Goal: Find contact information: Find contact information

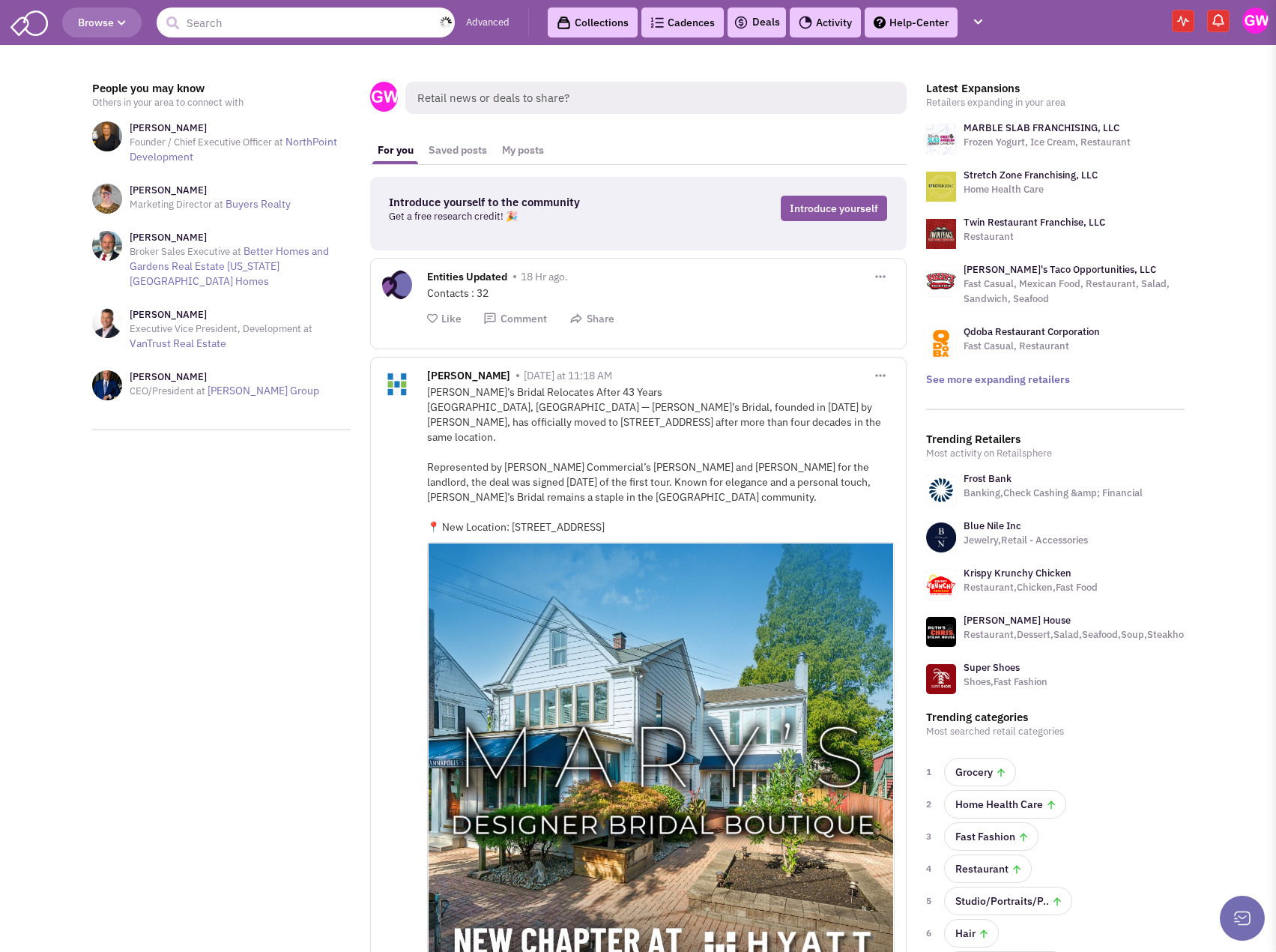
click at [238, 31] on input "text" at bounding box center [305, 23] width 298 height 30
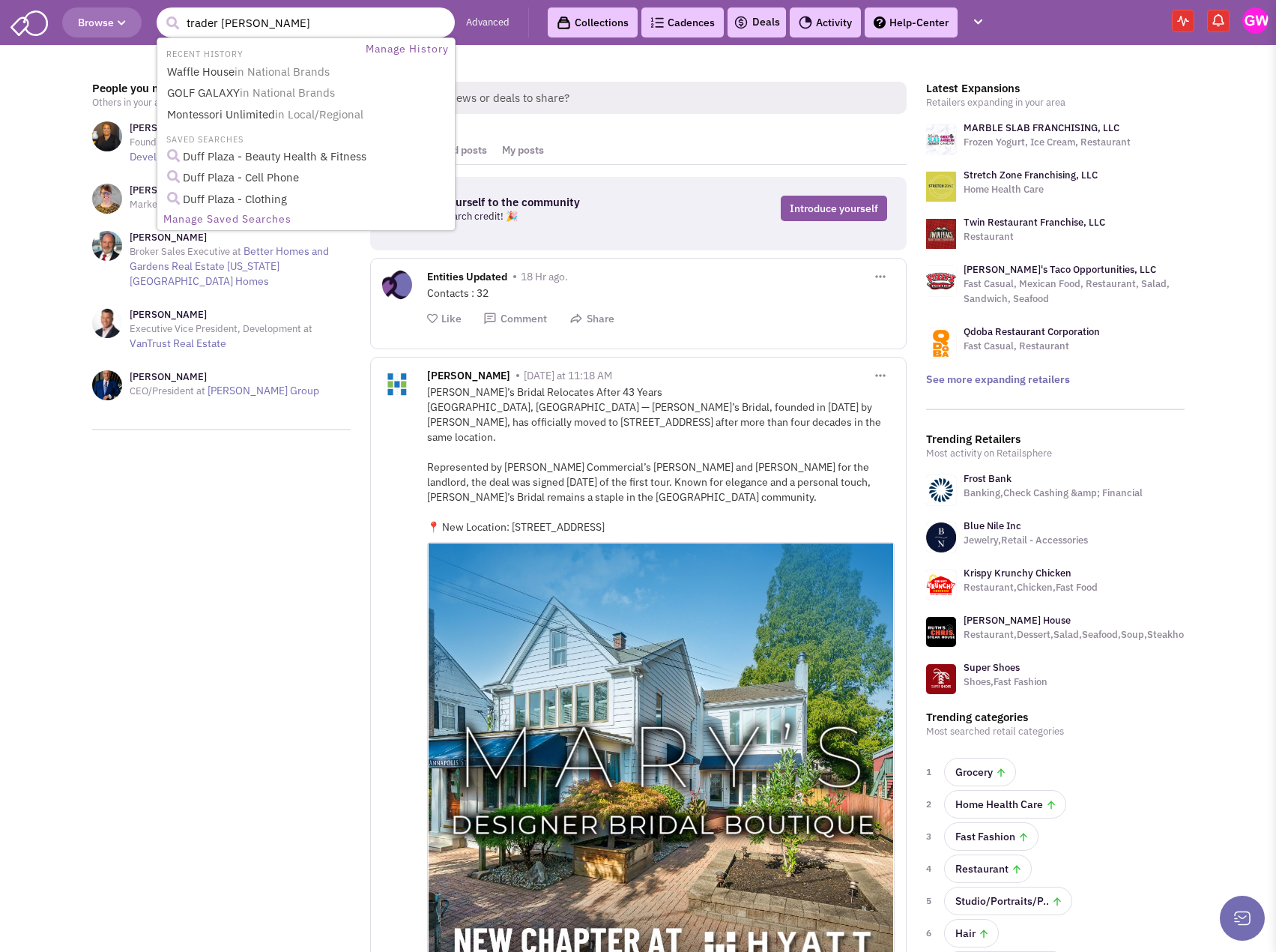
type input "trader joes"
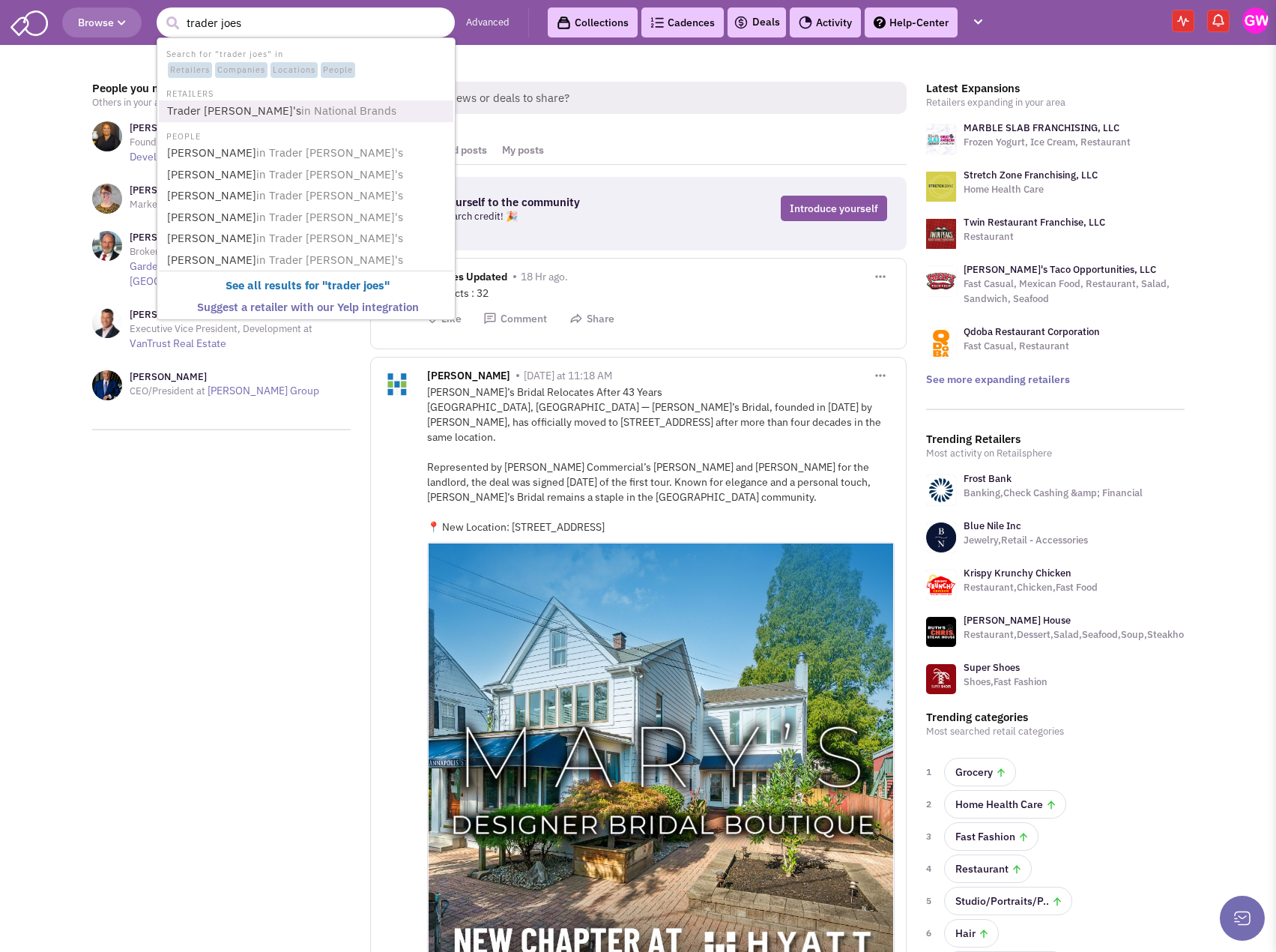
click at [301, 114] on span "in National Brands" at bounding box center [349, 110] width 95 height 14
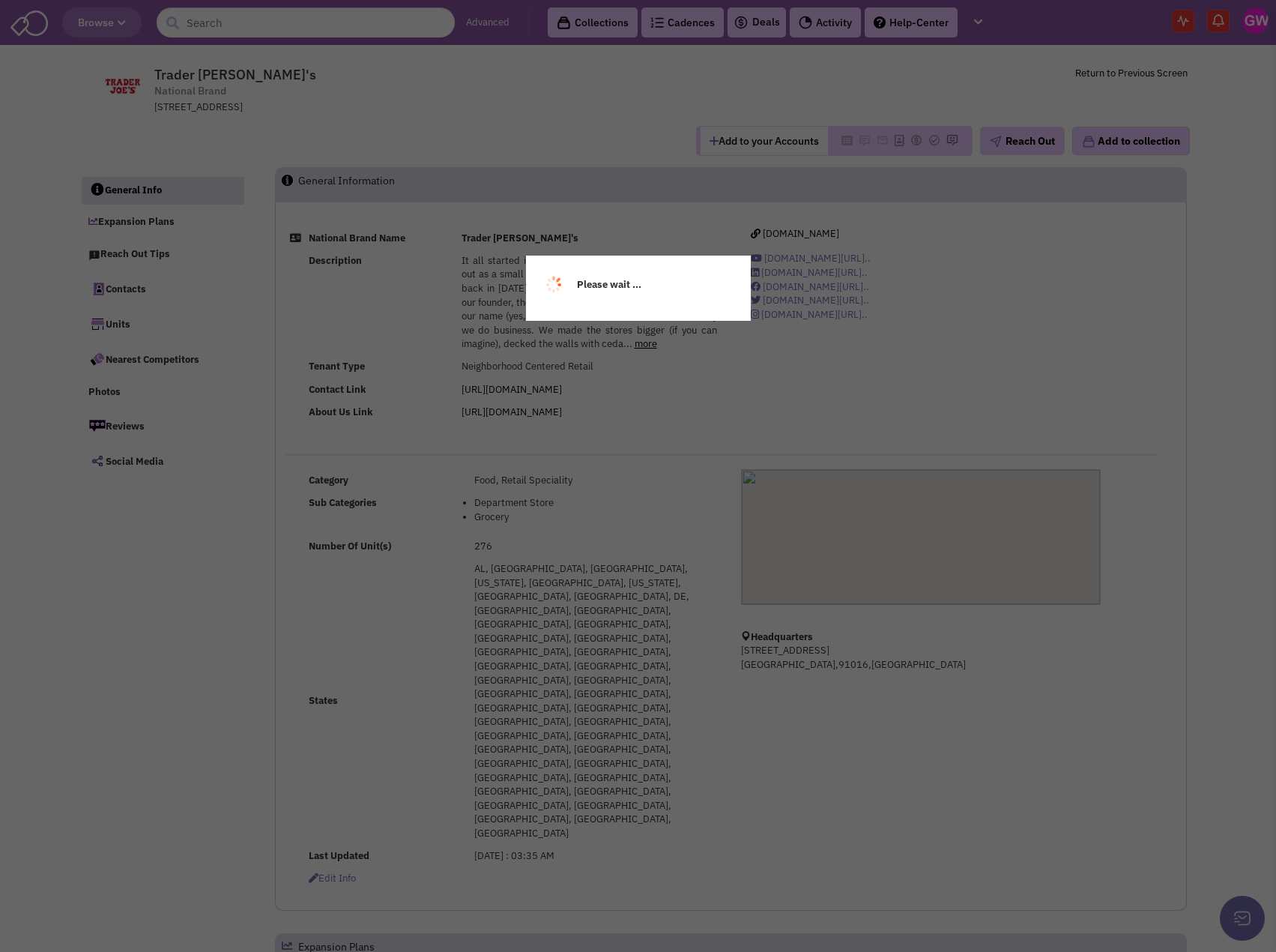
select select
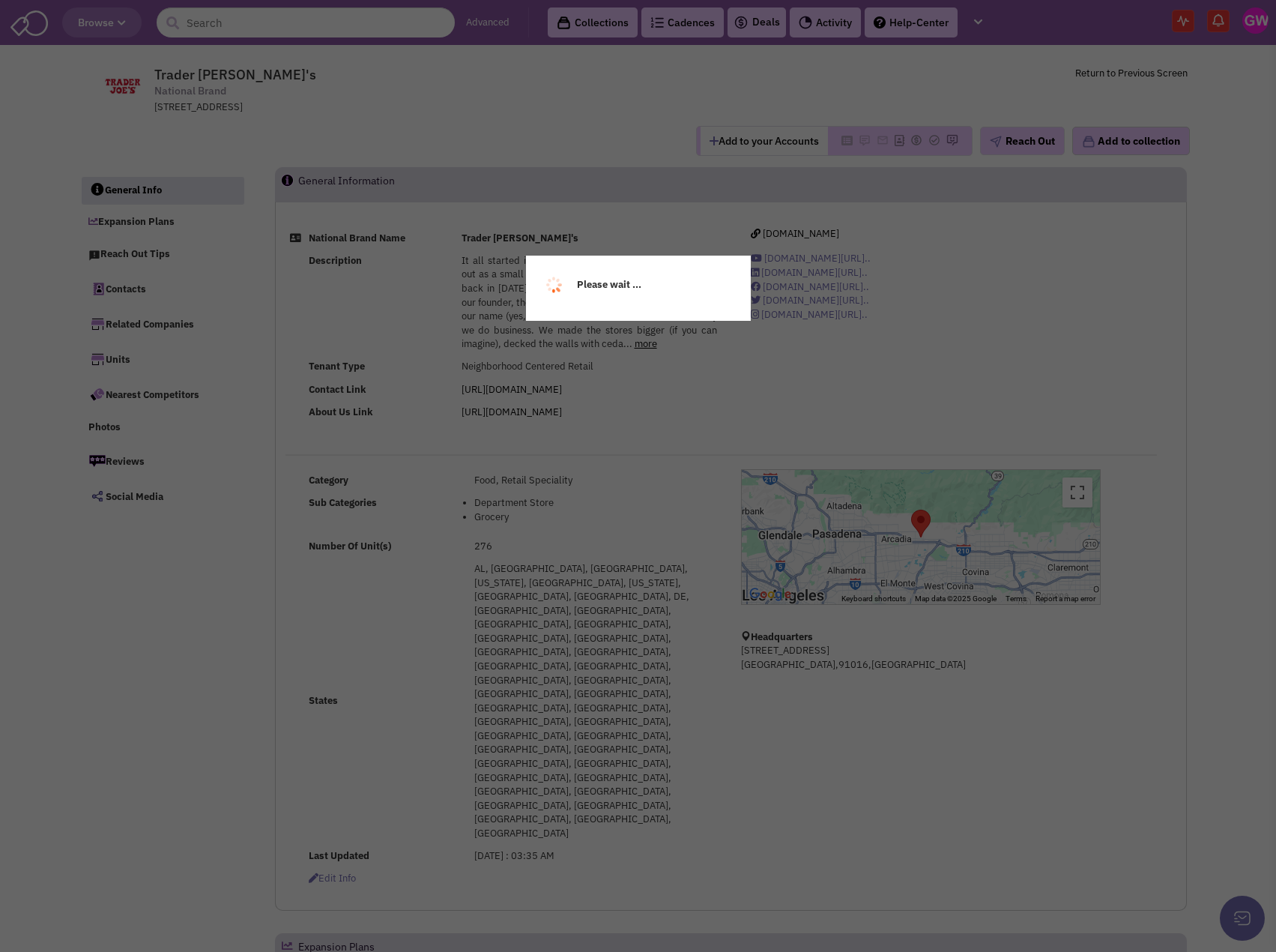
select select
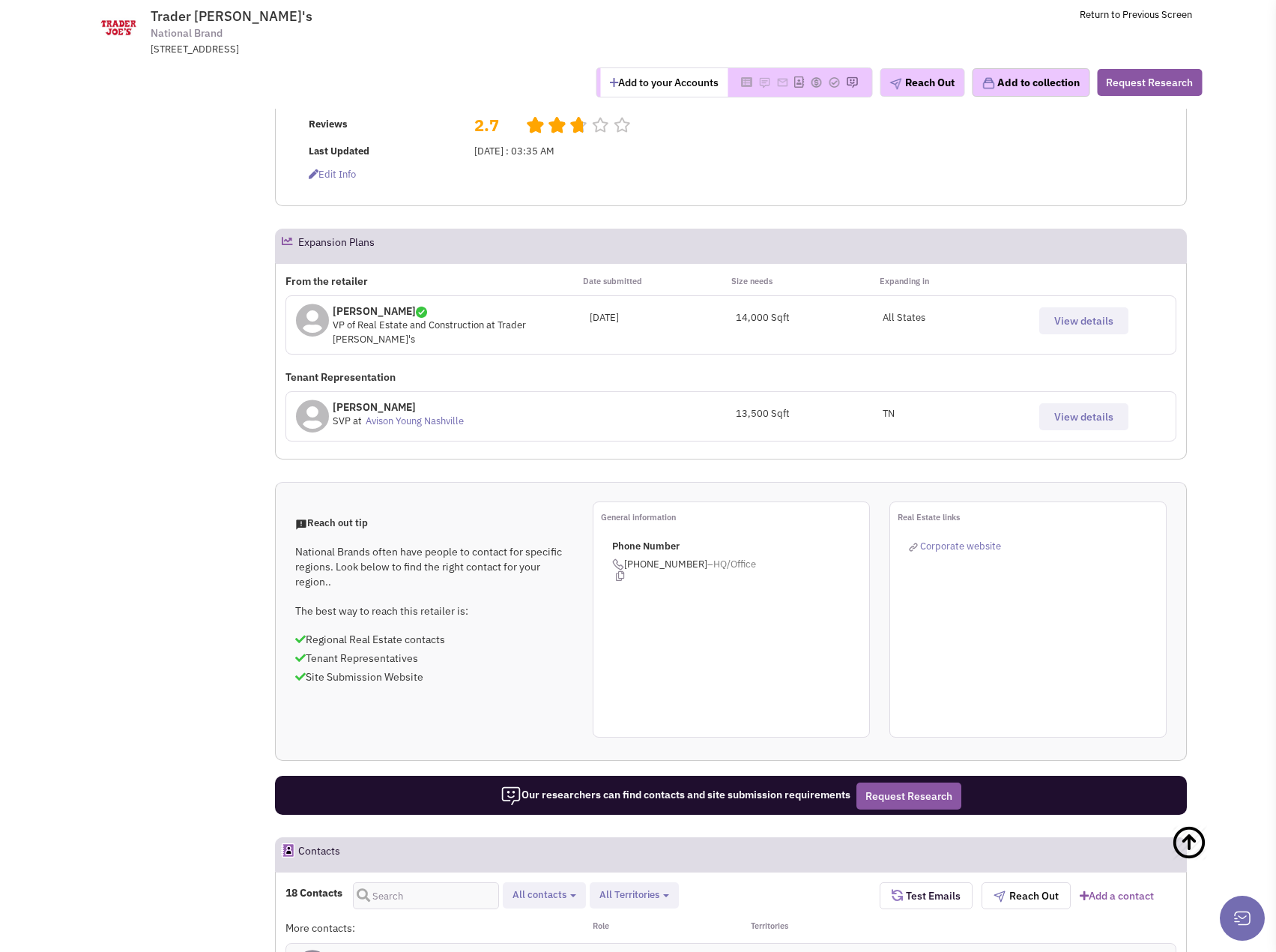
scroll to position [824, 0]
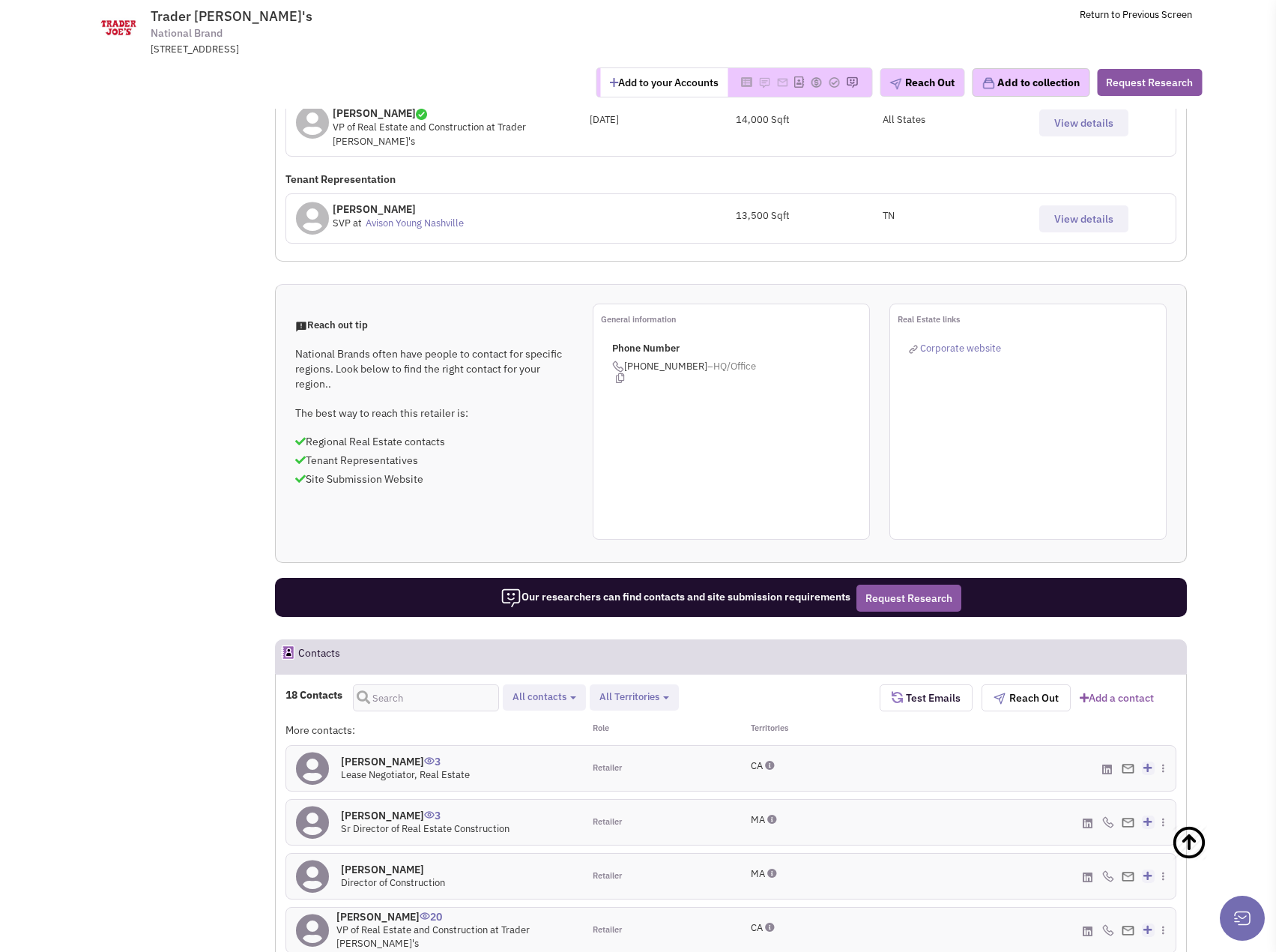
click at [392, 909] on h4 "Donnie Martin 20" at bounding box center [455, 916] width 237 height 13
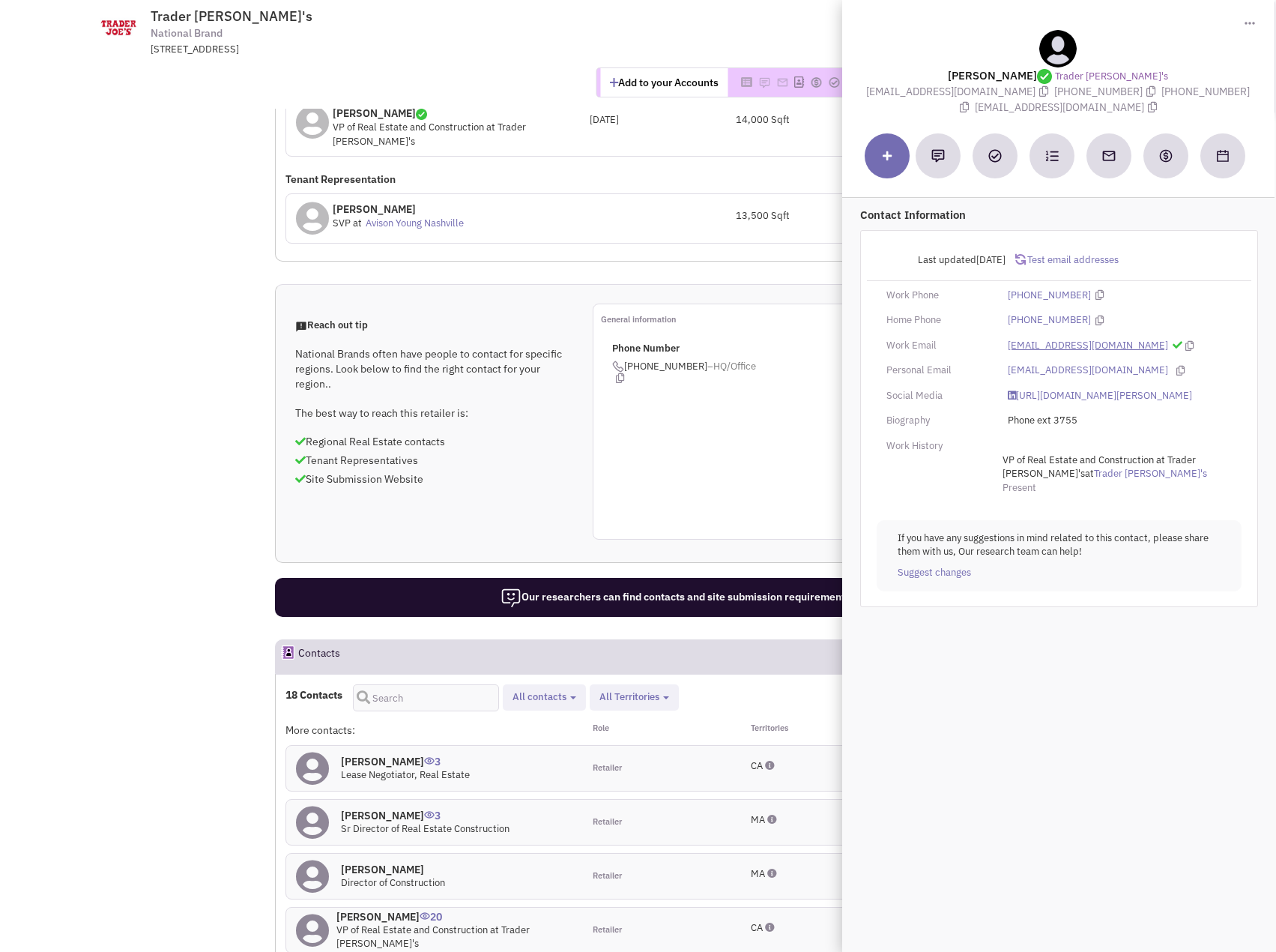
click at [1099, 350] on link "dmartin@traderjoes.com" at bounding box center [1087, 346] width 160 height 14
click at [687, 303] on div "General information Phone Number (857) 400-3341 –HQ/Office" at bounding box center [731, 421] width 278 height 236
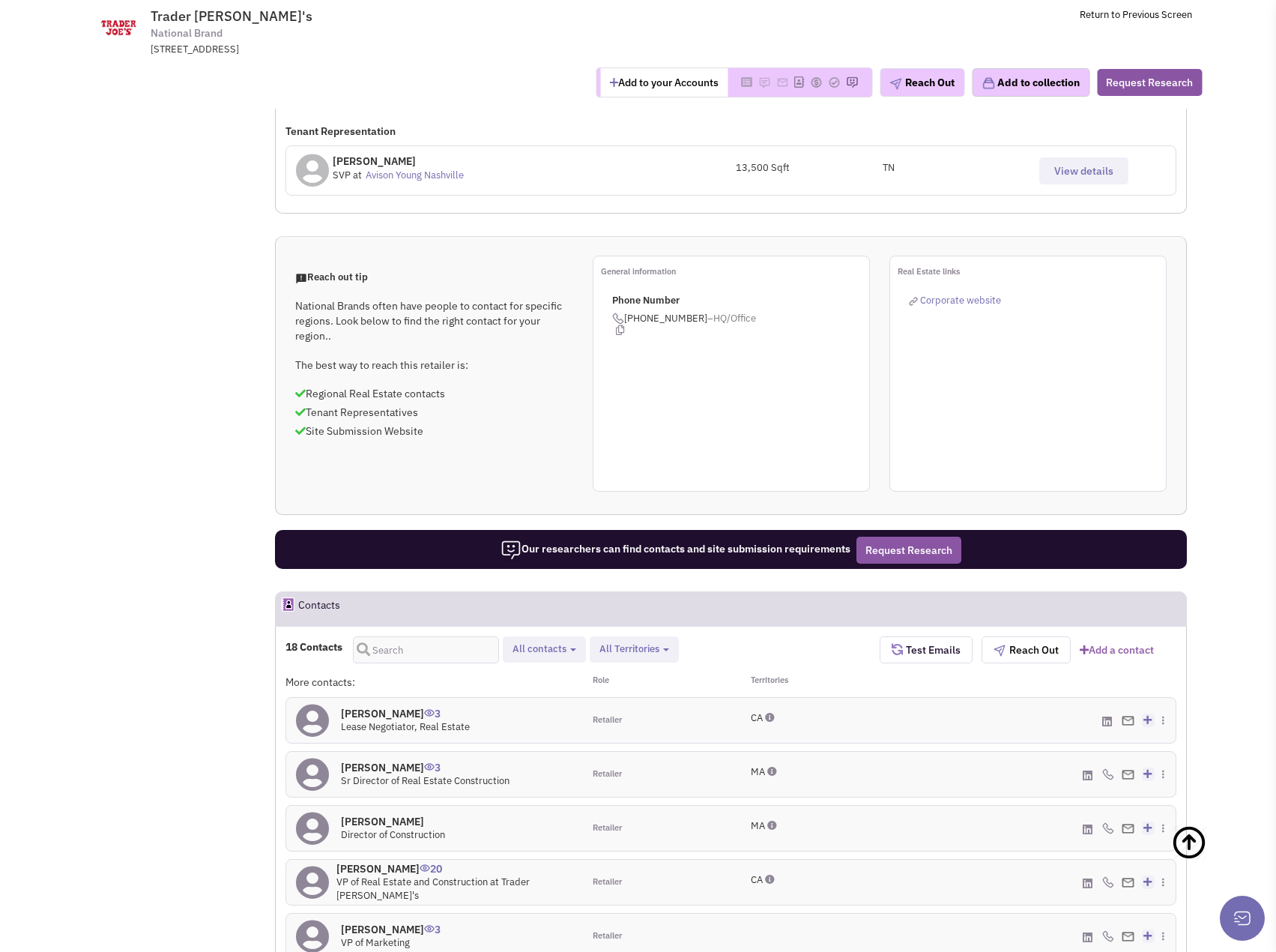
scroll to position [899, 0]
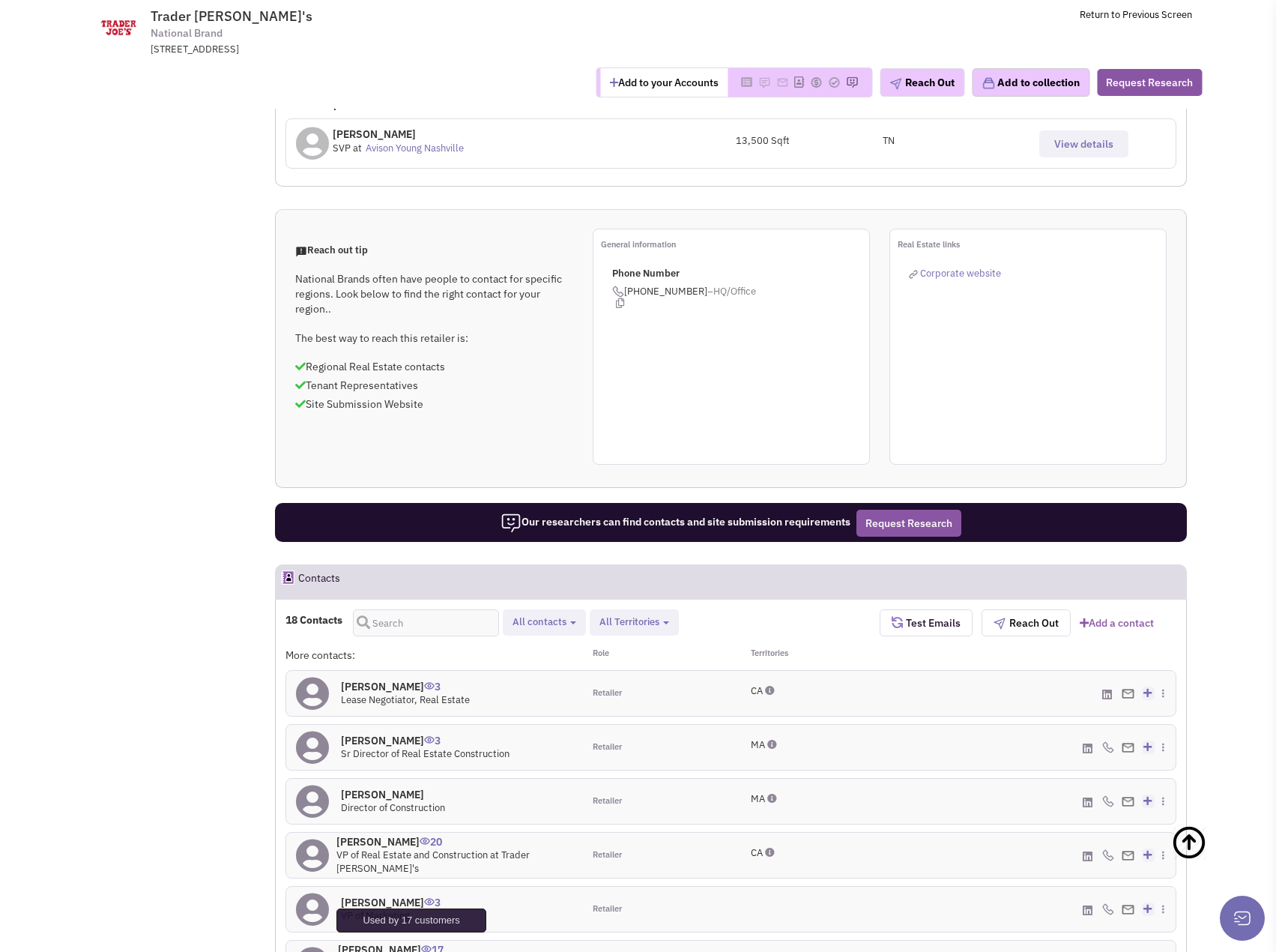
click at [422, 931] on span "17" at bounding box center [433, 943] width 23 height 25
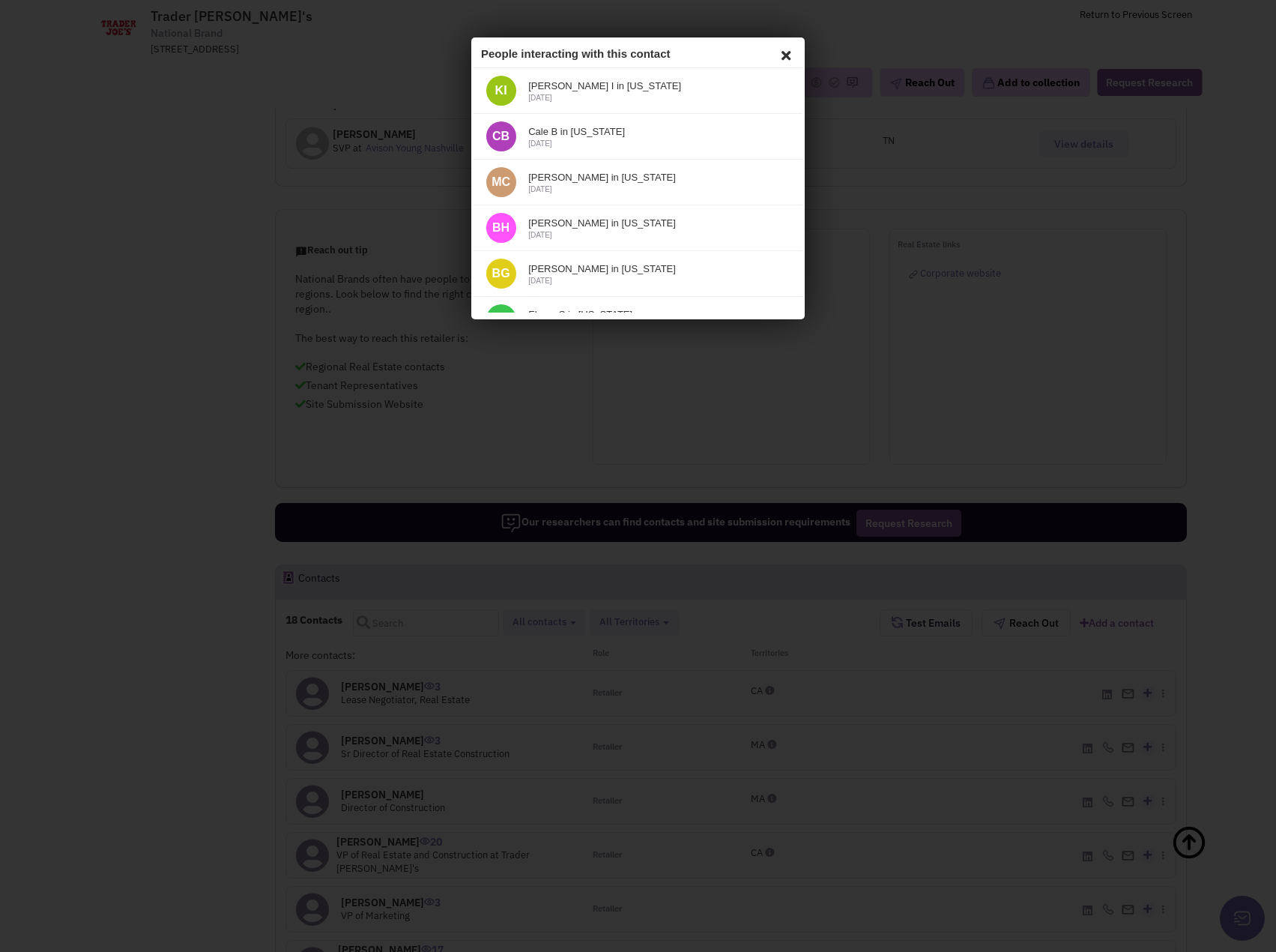
scroll to position [0, 0]
click at [775, 48] on icon at bounding box center [783, 53] width 18 height 23
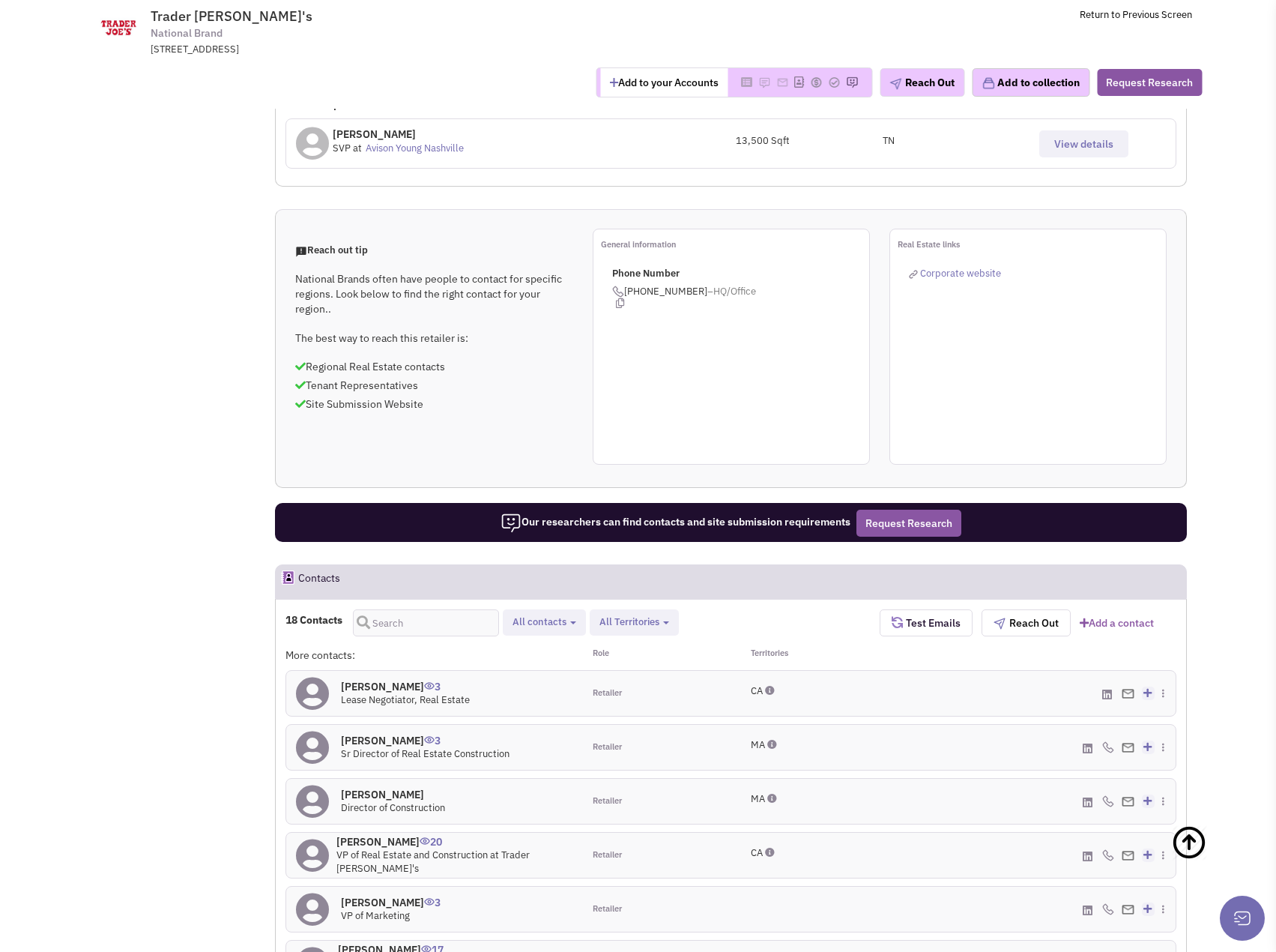
click at [372, 943] on h4 "Debbie Du 17" at bounding box center [456, 949] width 235 height 13
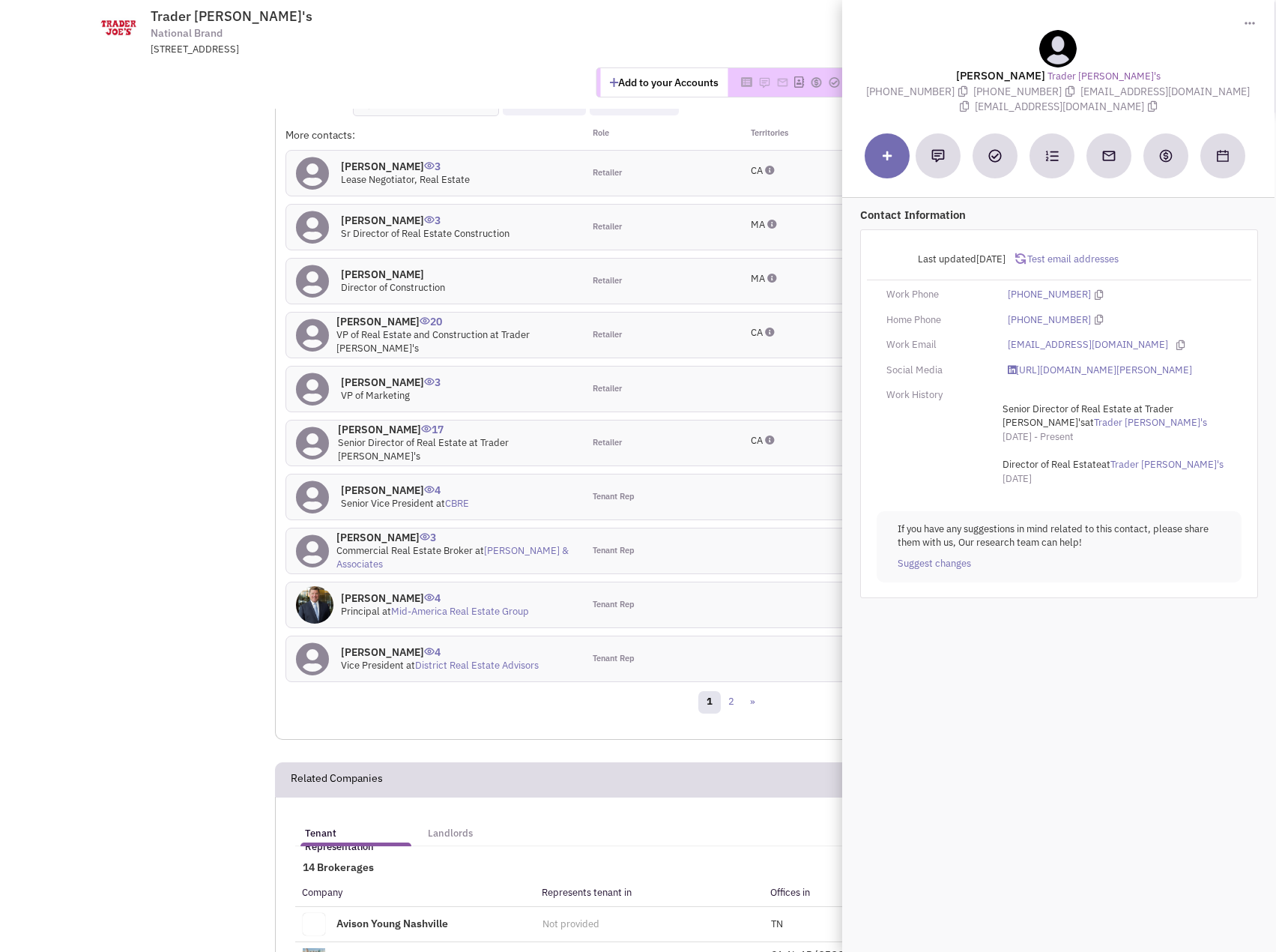
scroll to position [1424, 0]
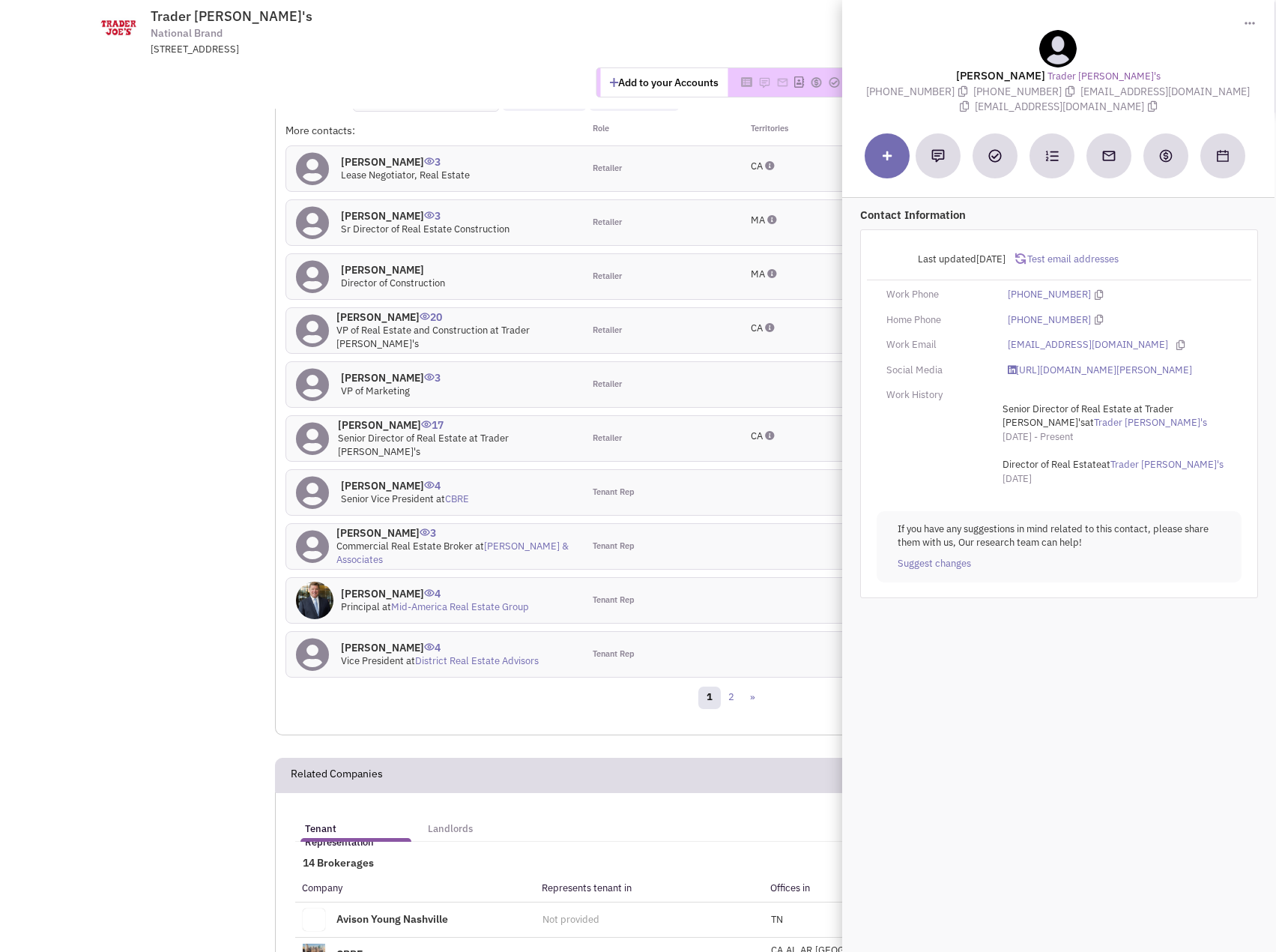
click at [676, 5] on div "Trader Joe's National Brand 800 S Shamrock Ave, Monrovia, 91016" at bounding box center [679, 4] width 1026 height 9
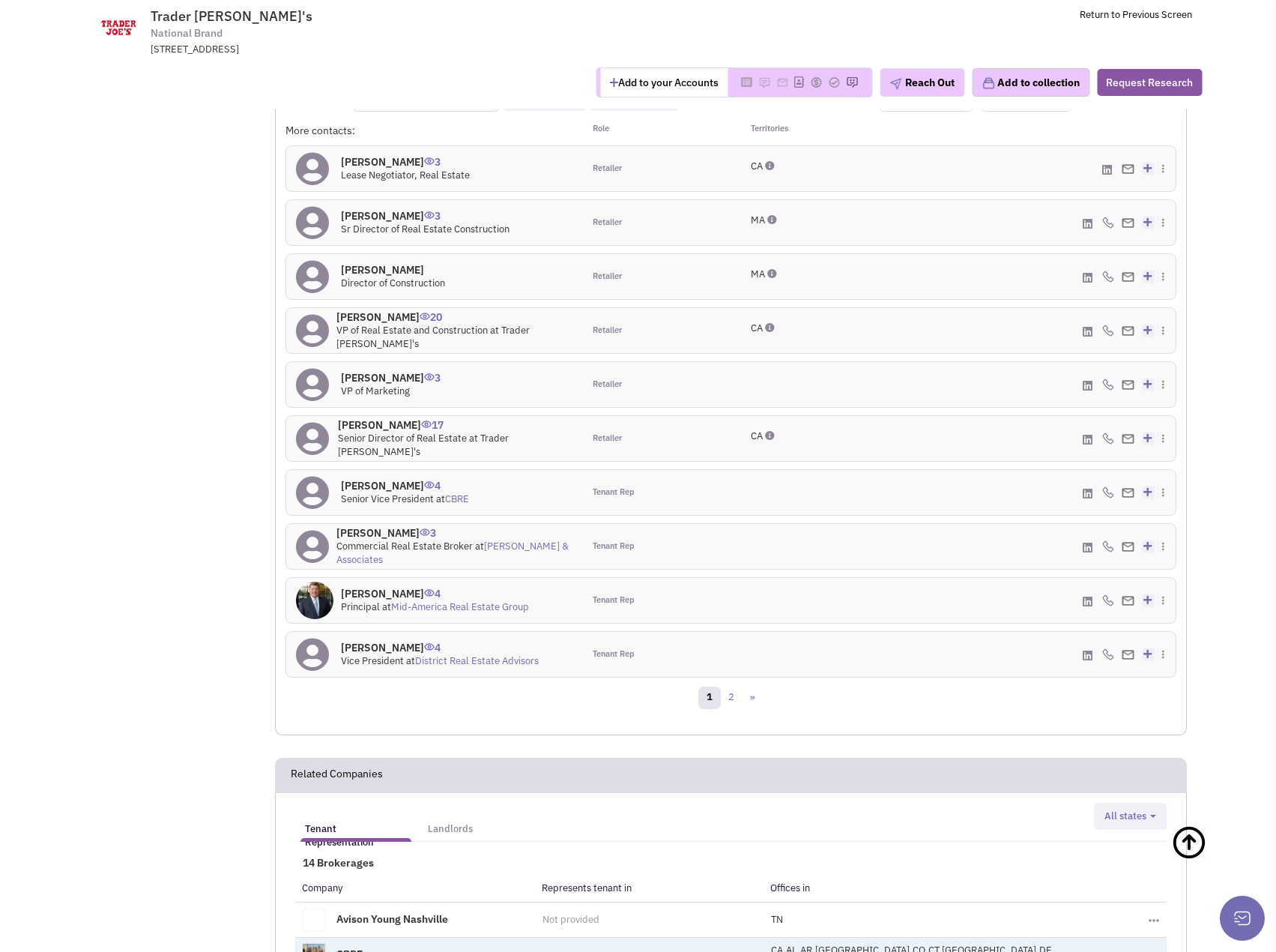
click at [883, 943] on span "CA,AL,AR,AZ,CO,CT,DC,DE,FL,G..." at bounding box center [913, 957] width 284 height 27
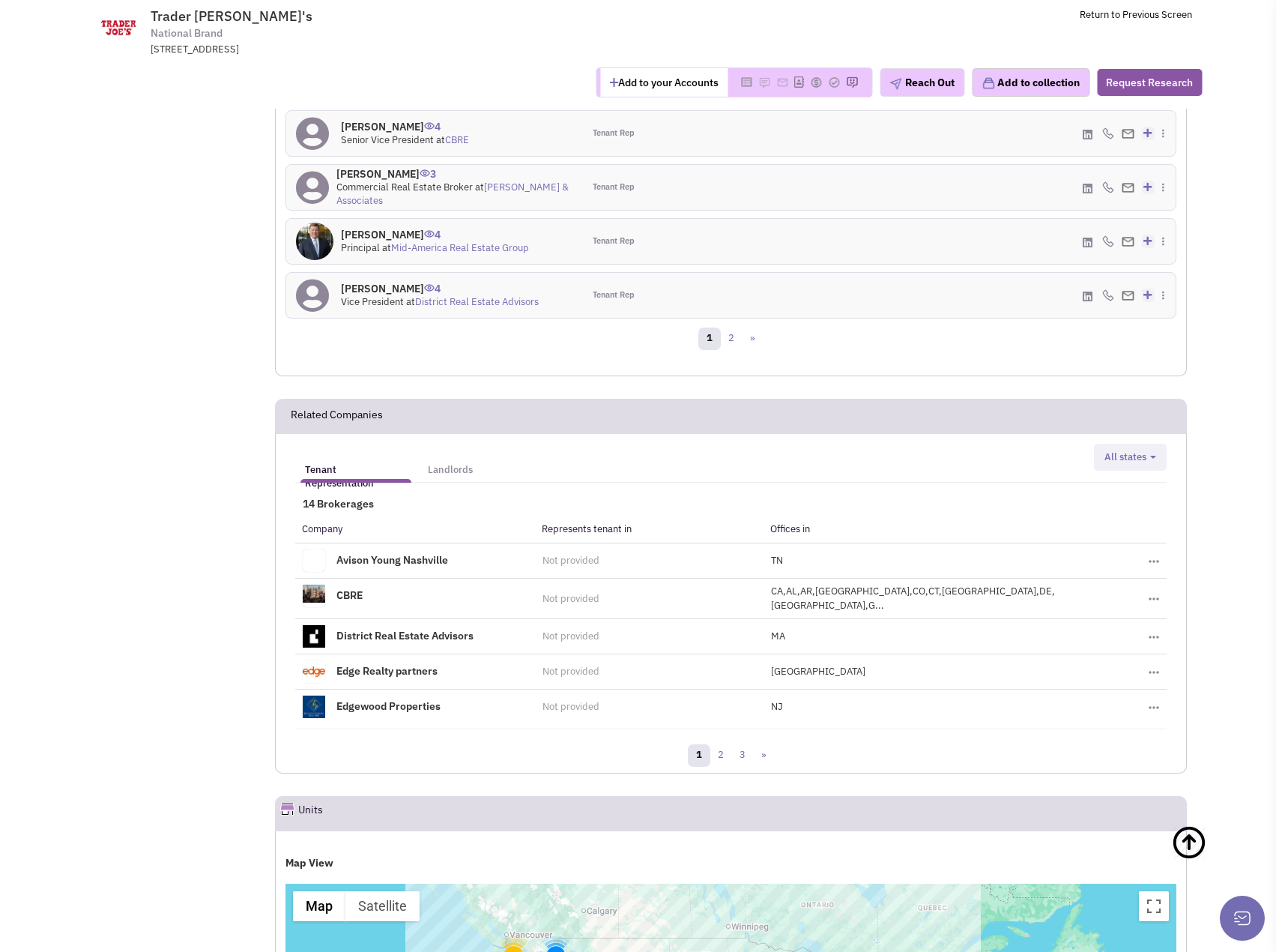
scroll to position [1798, 0]
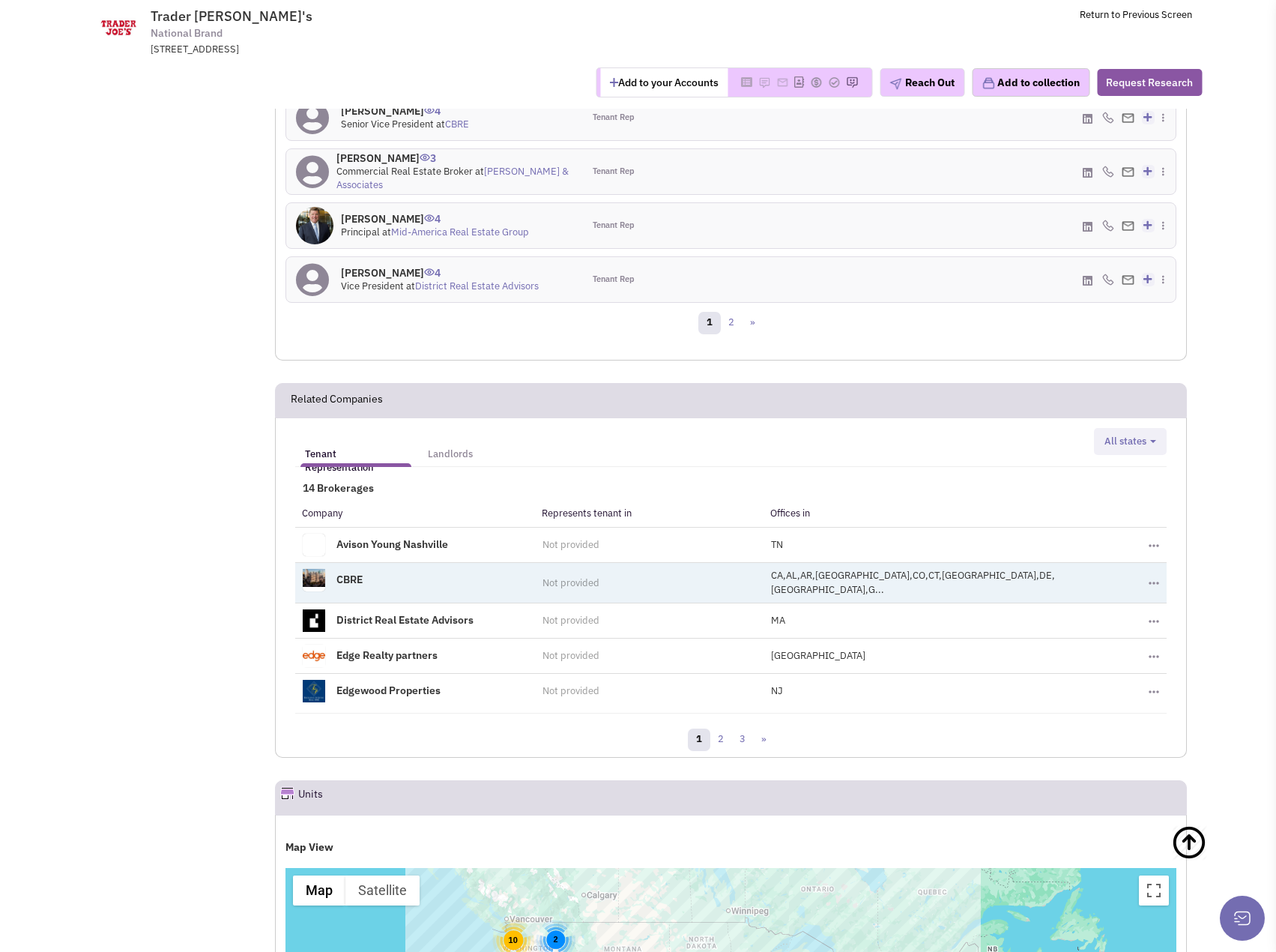
click at [877, 568] on span "CA,AL,AR,AZ,CO,CT,DC,DE,FL,G..." at bounding box center [913, 582] width 284 height 27
click at [562, 576] on span "Not provided" at bounding box center [571, 582] width 57 height 12
click at [360, 572] on link "CBRE" at bounding box center [350, 579] width 27 height 13
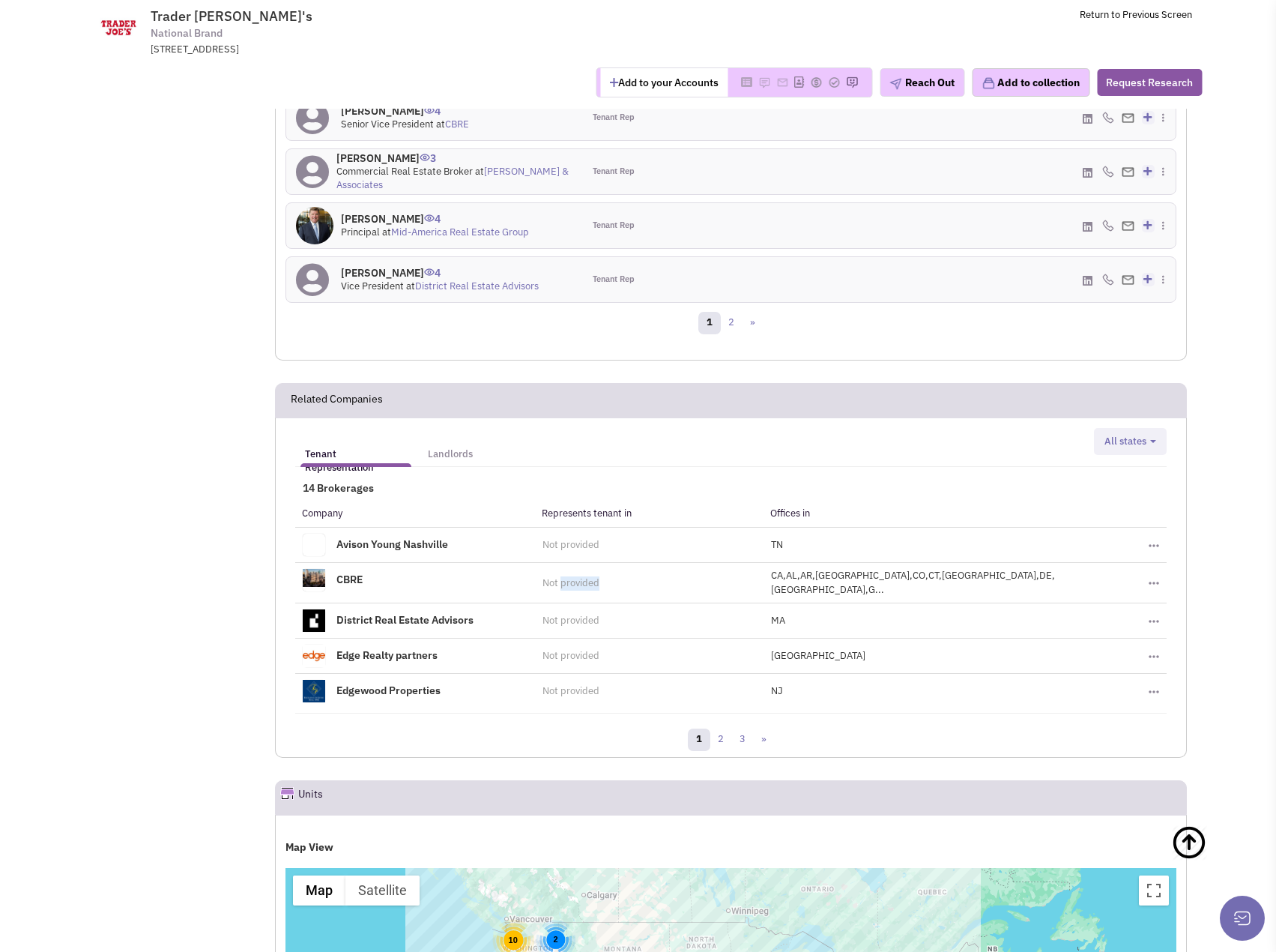
click at [1136, 435] on span "All states" at bounding box center [1125, 440] width 42 height 12
click at [1123, 494] on input "Iowa" at bounding box center [1121, 498] width 9 height 9
checkbox input "true"
select select "IA"
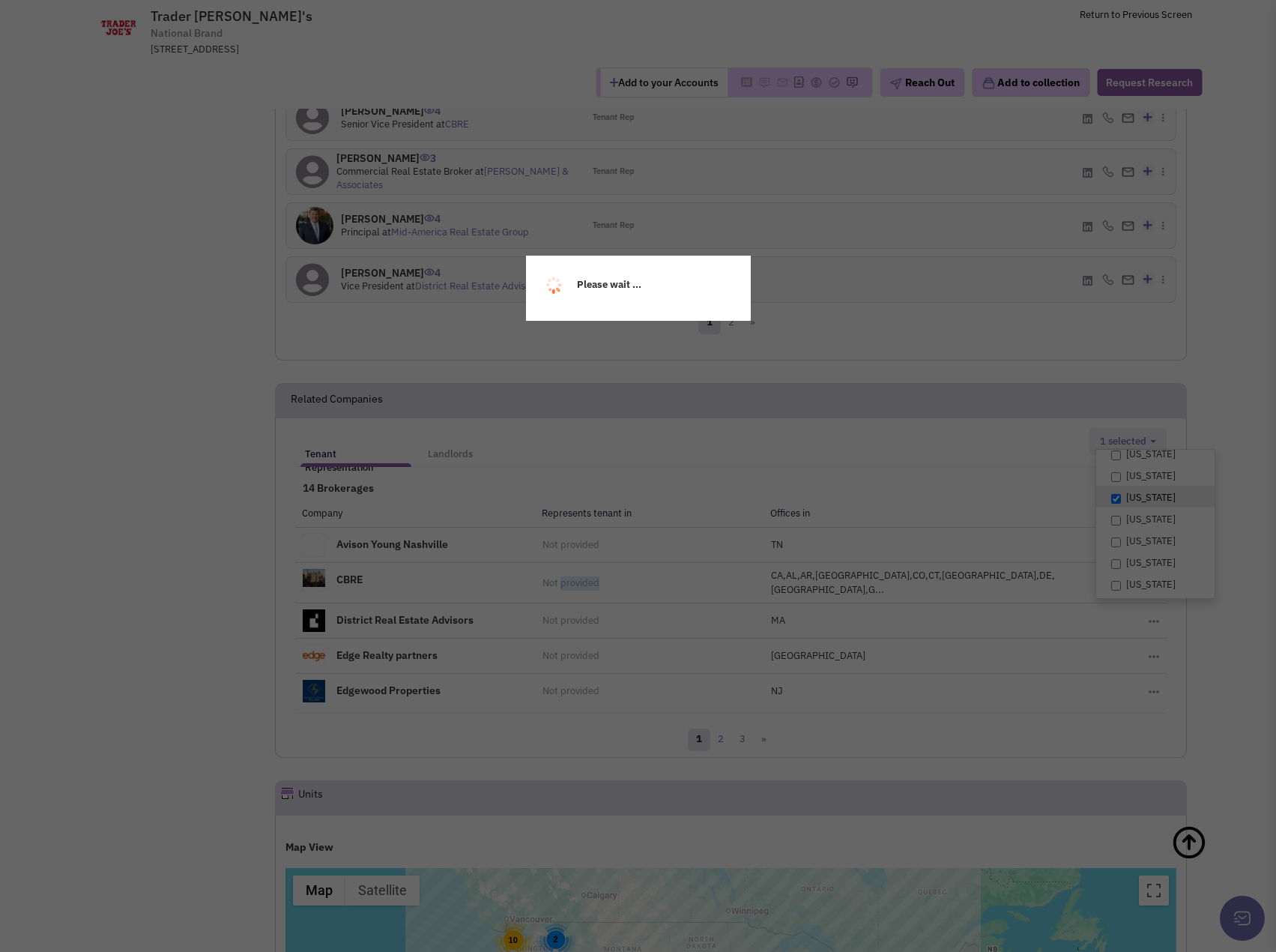
scroll to position [149, 0]
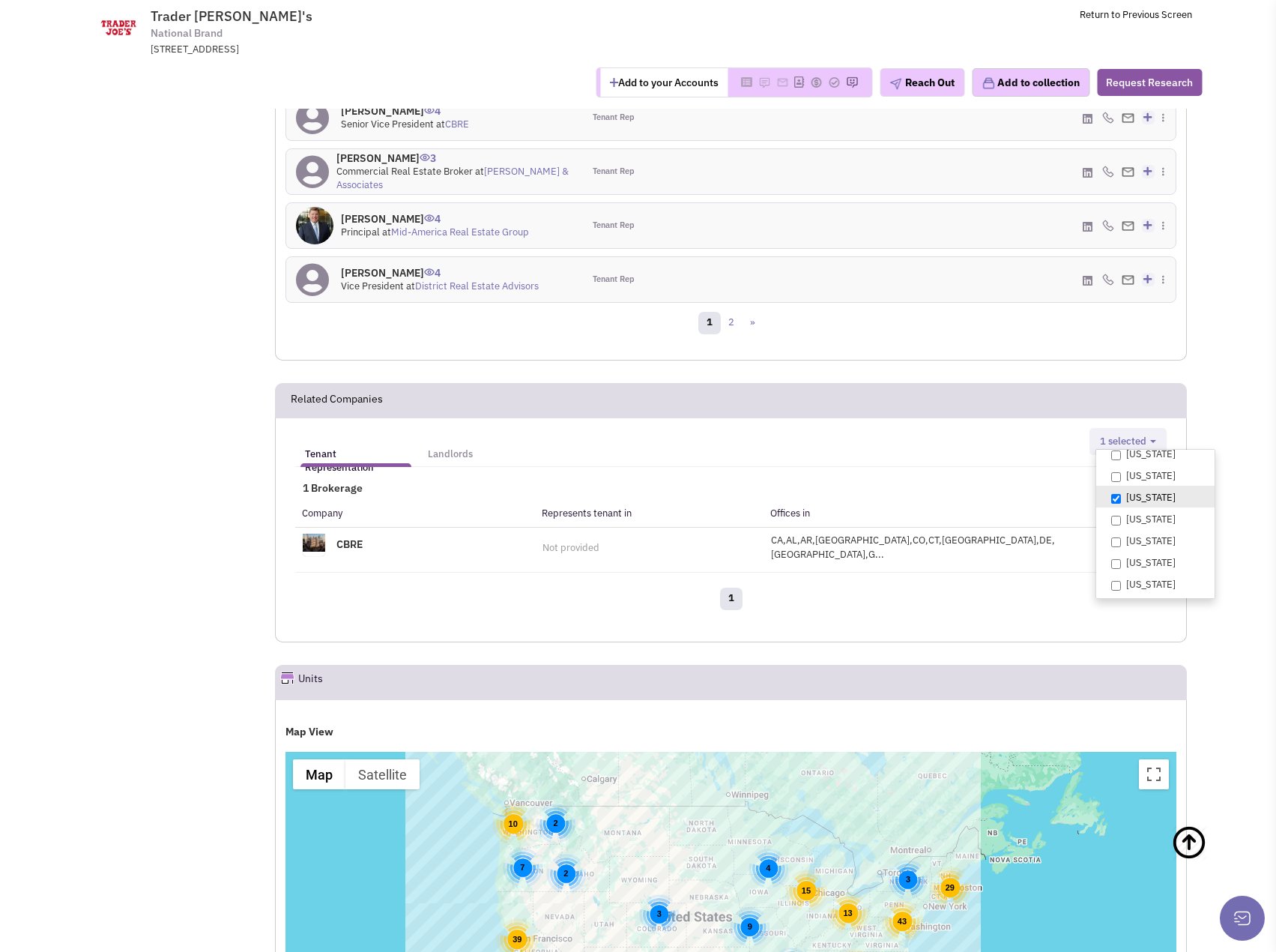
click at [930, 418] on div "Tenant Representation Landlords Alabama Arkansas Arizona California Colorado Co…" at bounding box center [730, 530] width 912 height 225
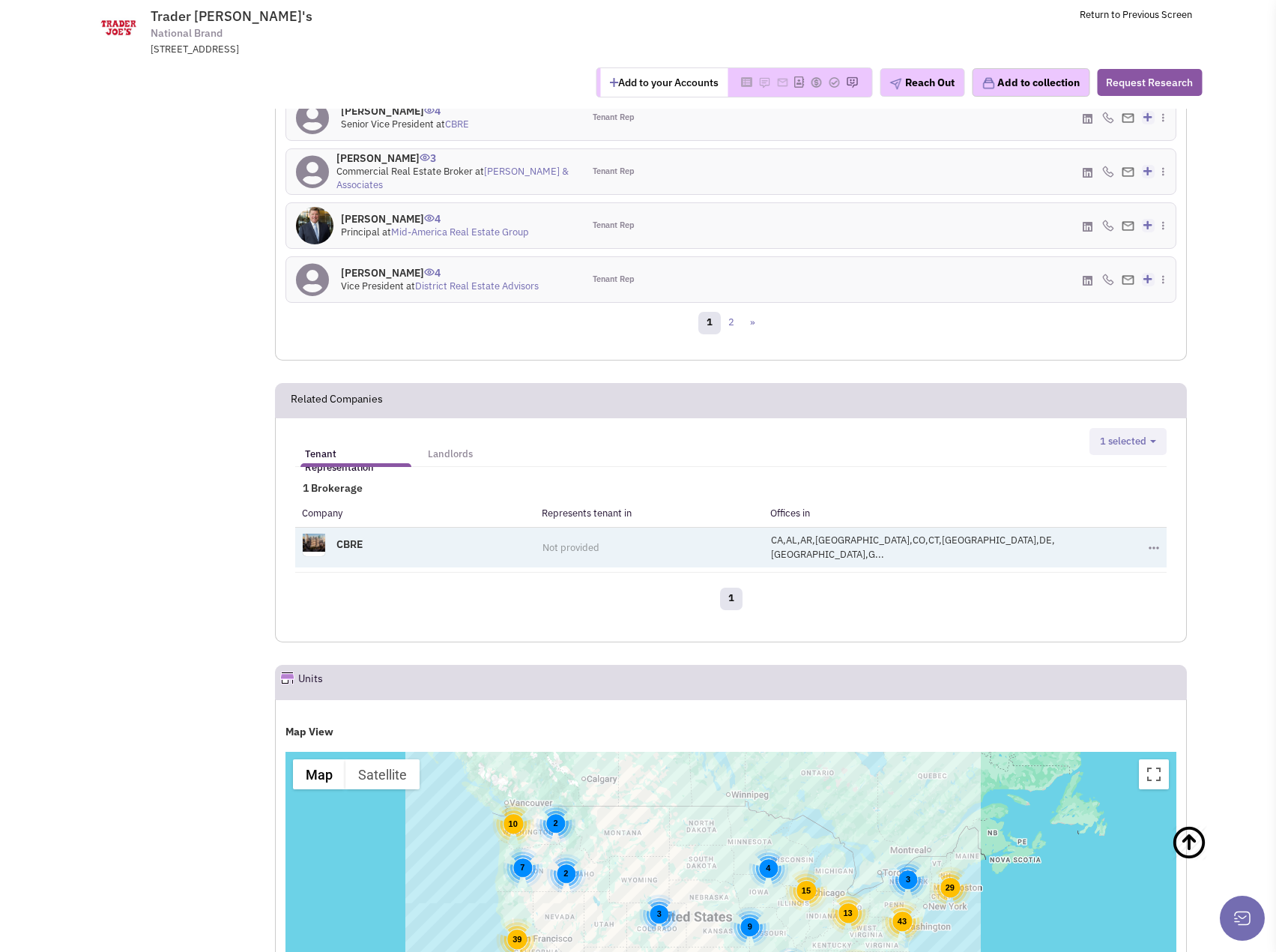
click at [1001, 527] on td "CA,AL,AR,AZ,CO,CT,DC,DE,FL,G..." at bounding box center [952, 547] width 378 height 41
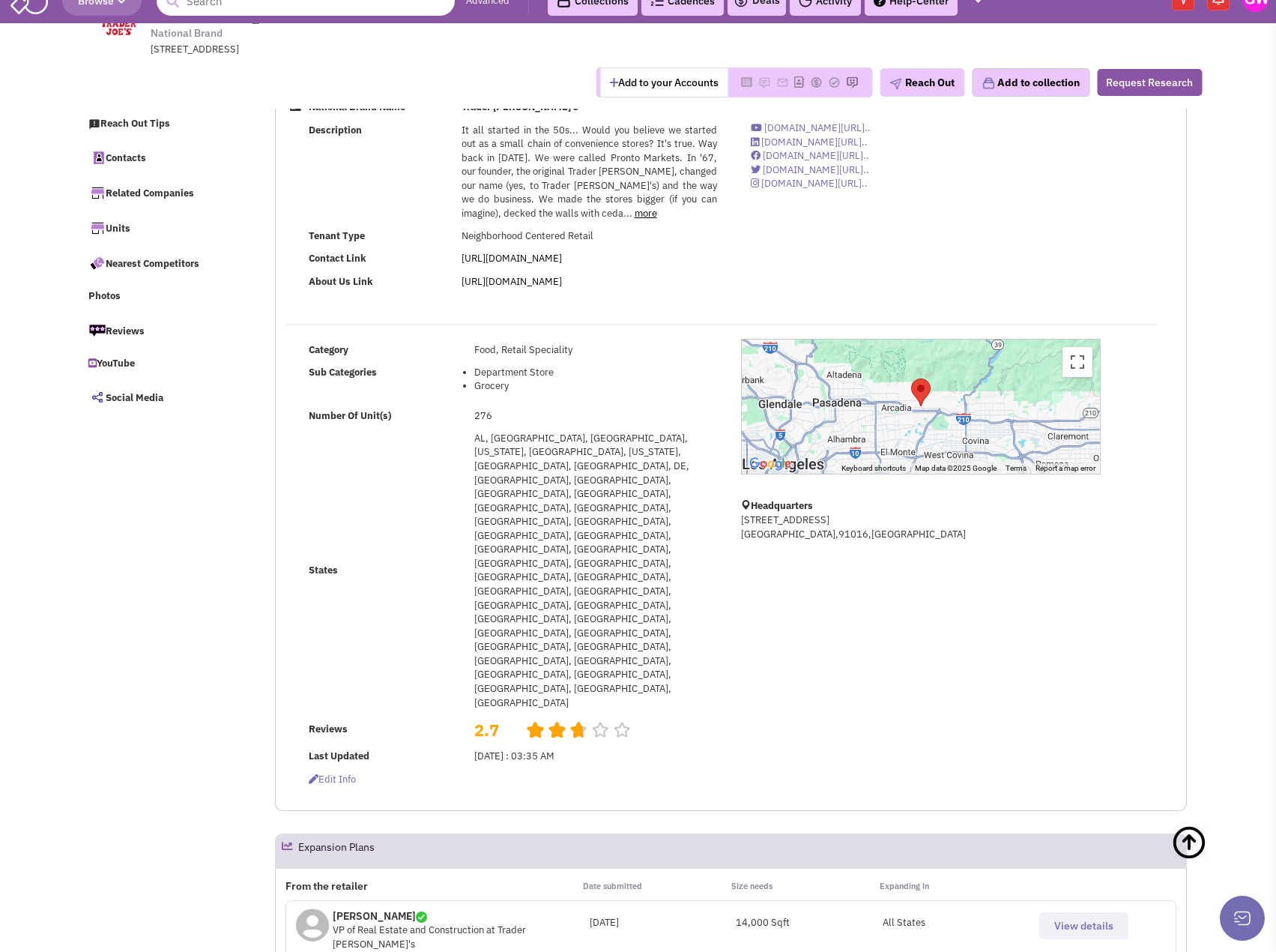
scroll to position [0, 0]
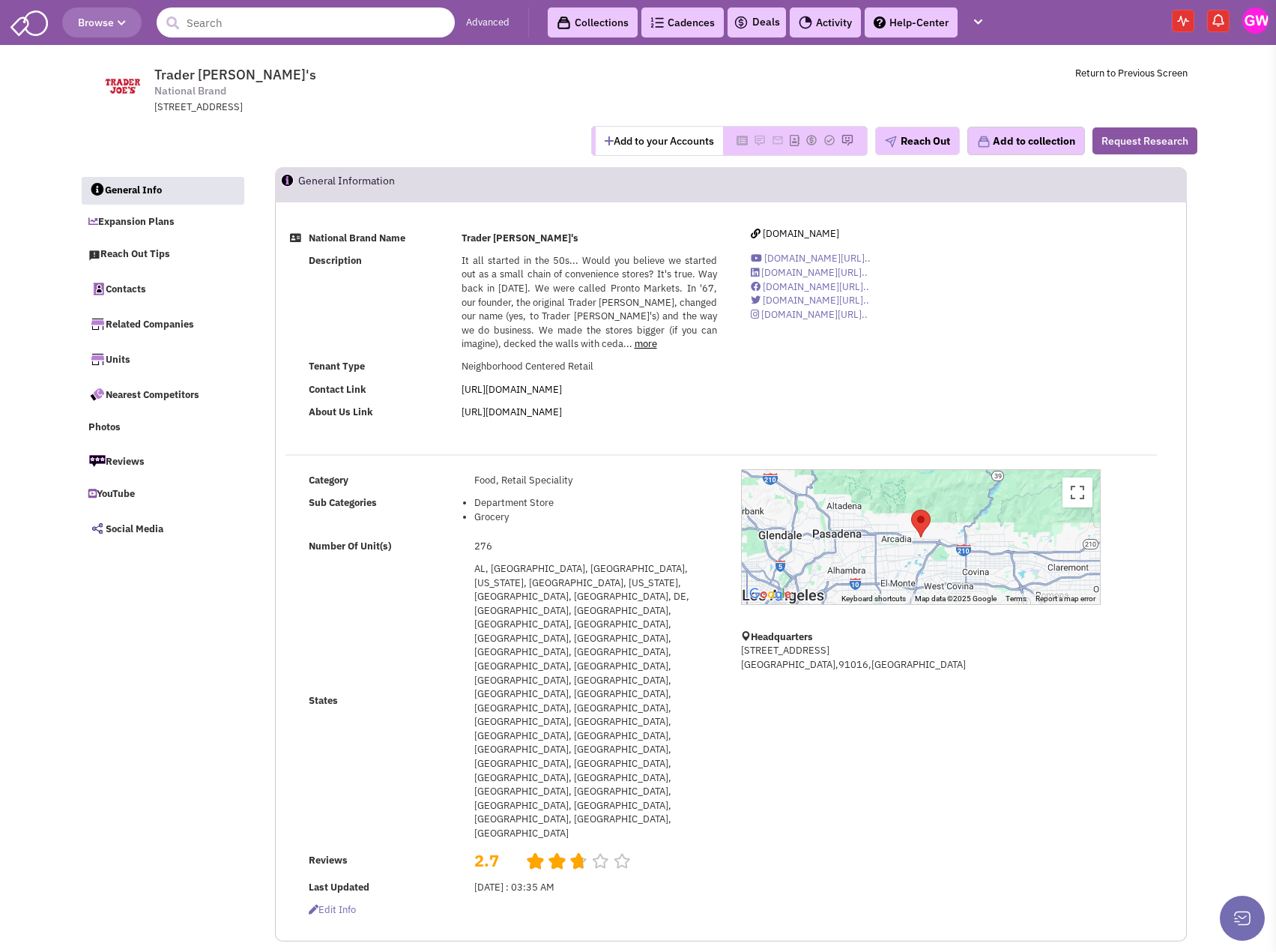
click at [259, 28] on input "text" at bounding box center [305, 23] width 298 height 30
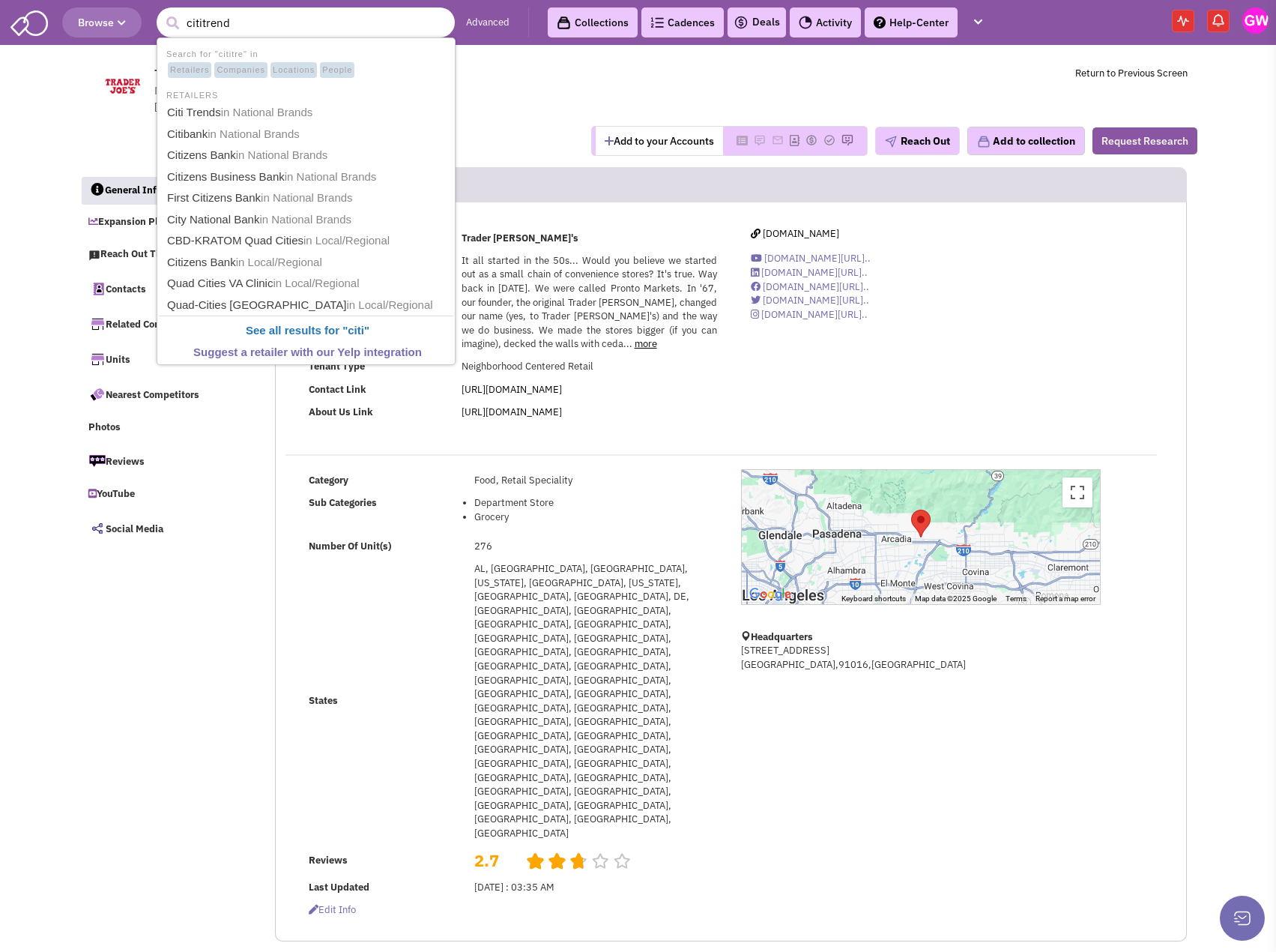
type input "cititrends"
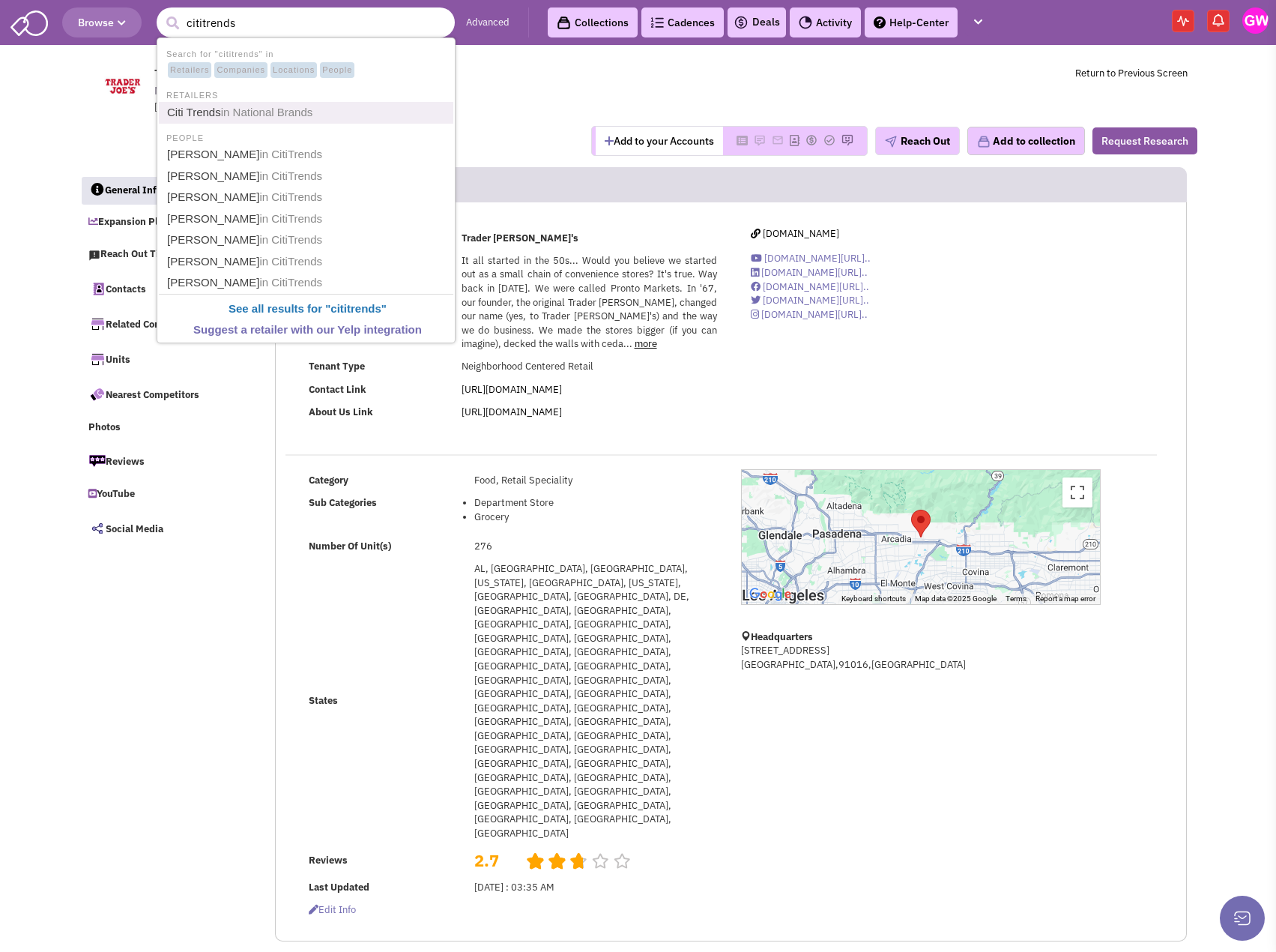
click at [269, 102] on link "Citi Trends in National Brands" at bounding box center [308, 112] width 290 height 20
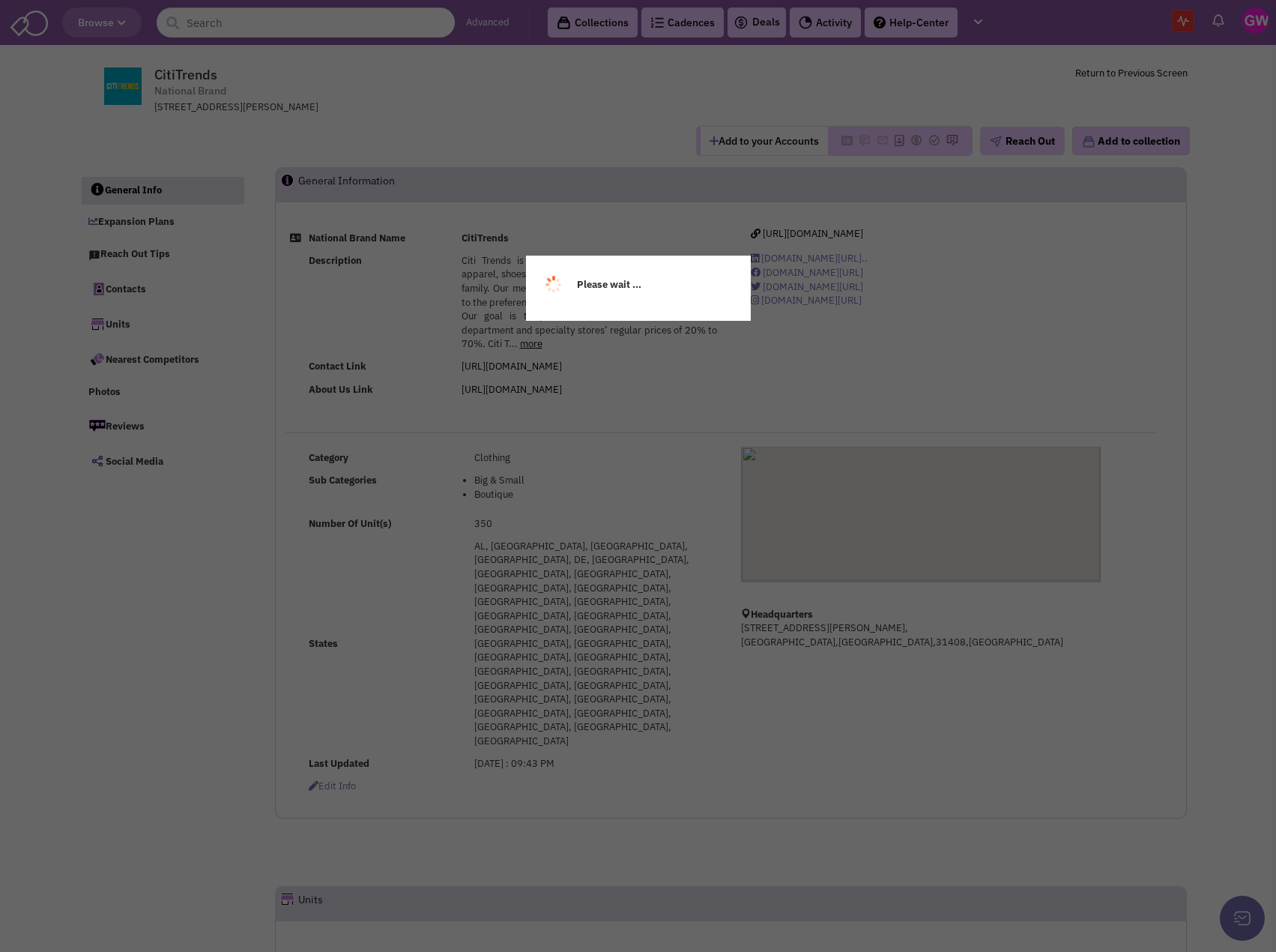
select select
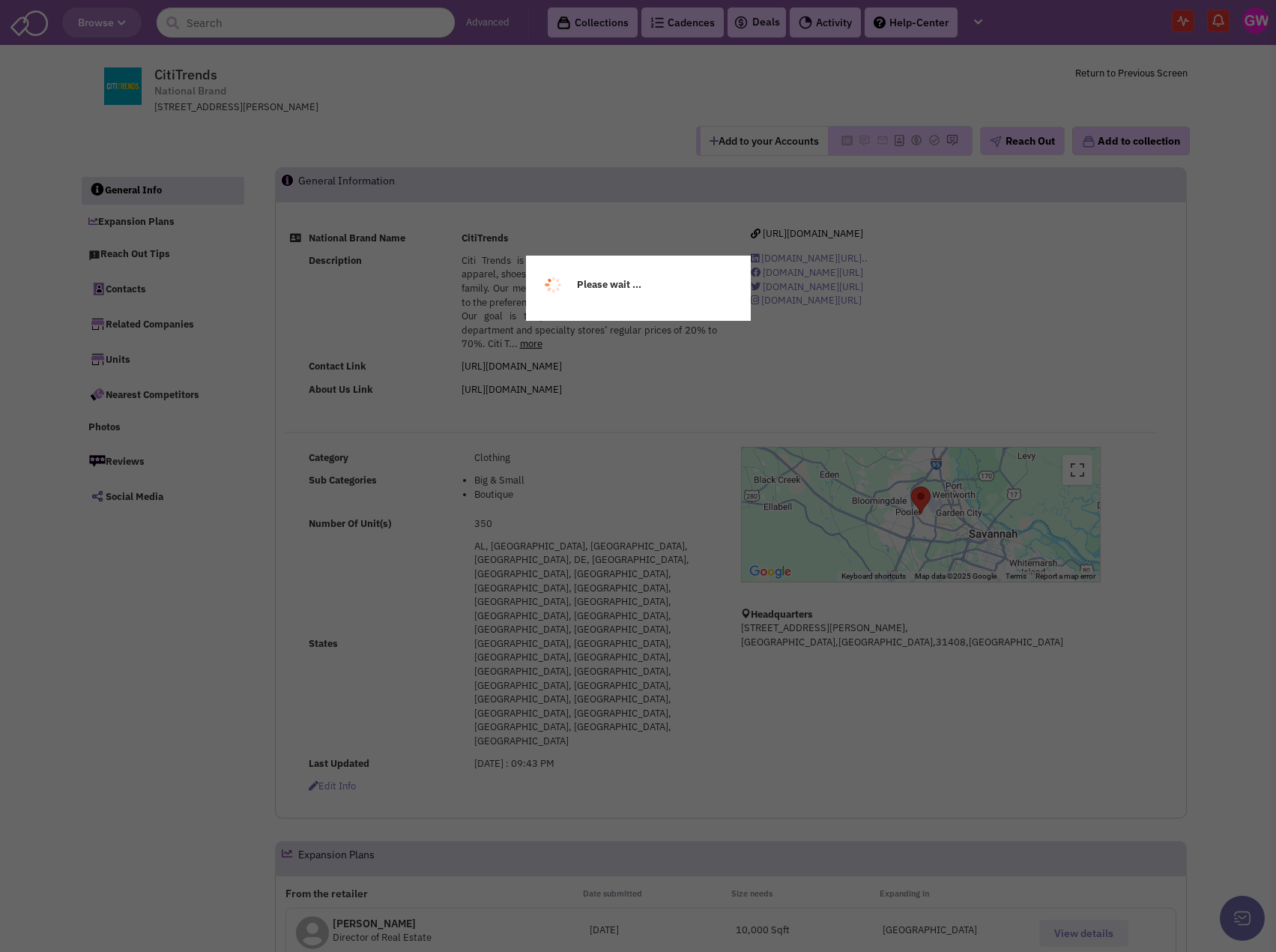
select select
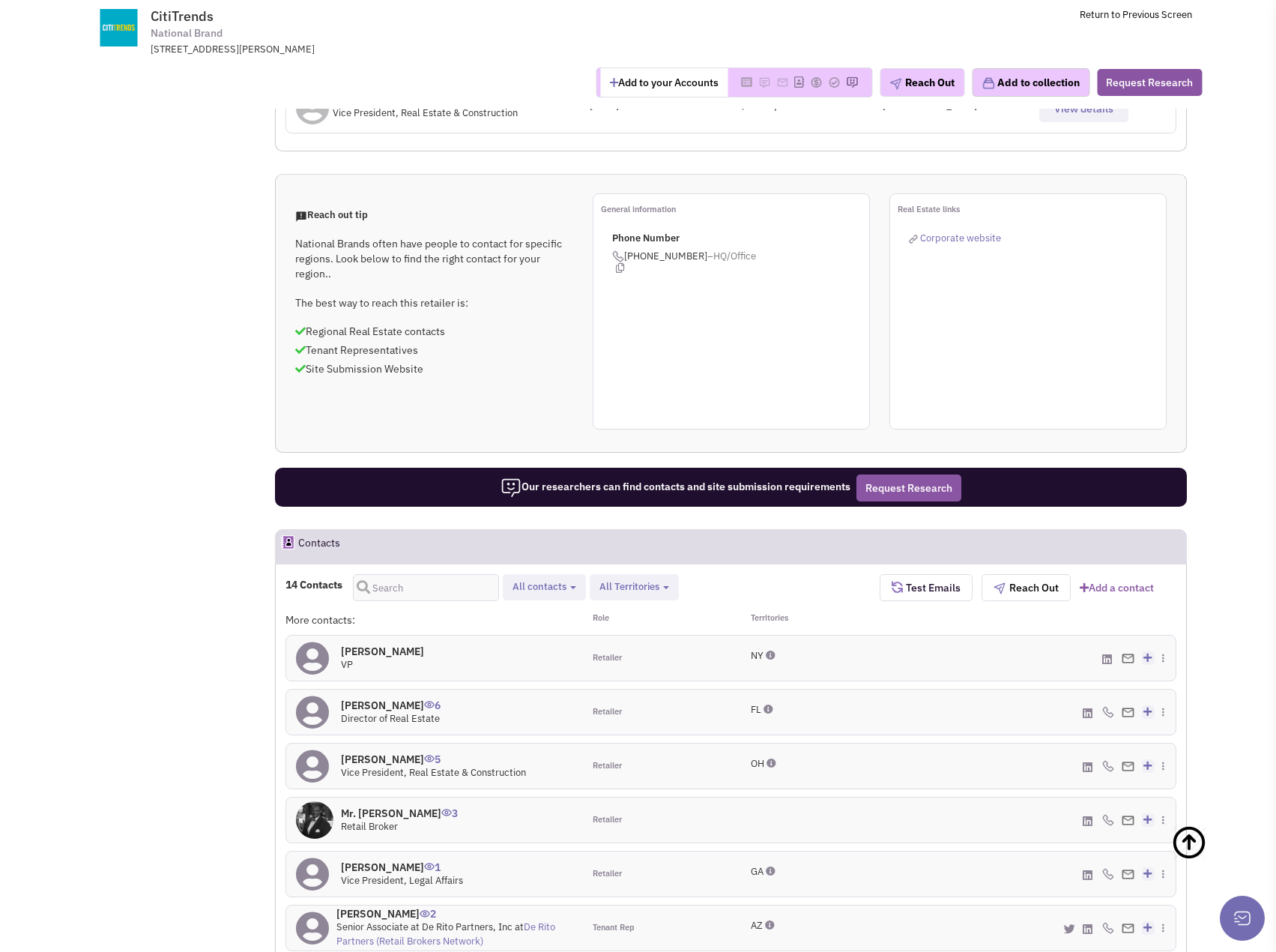
scroll to position [824, 0]
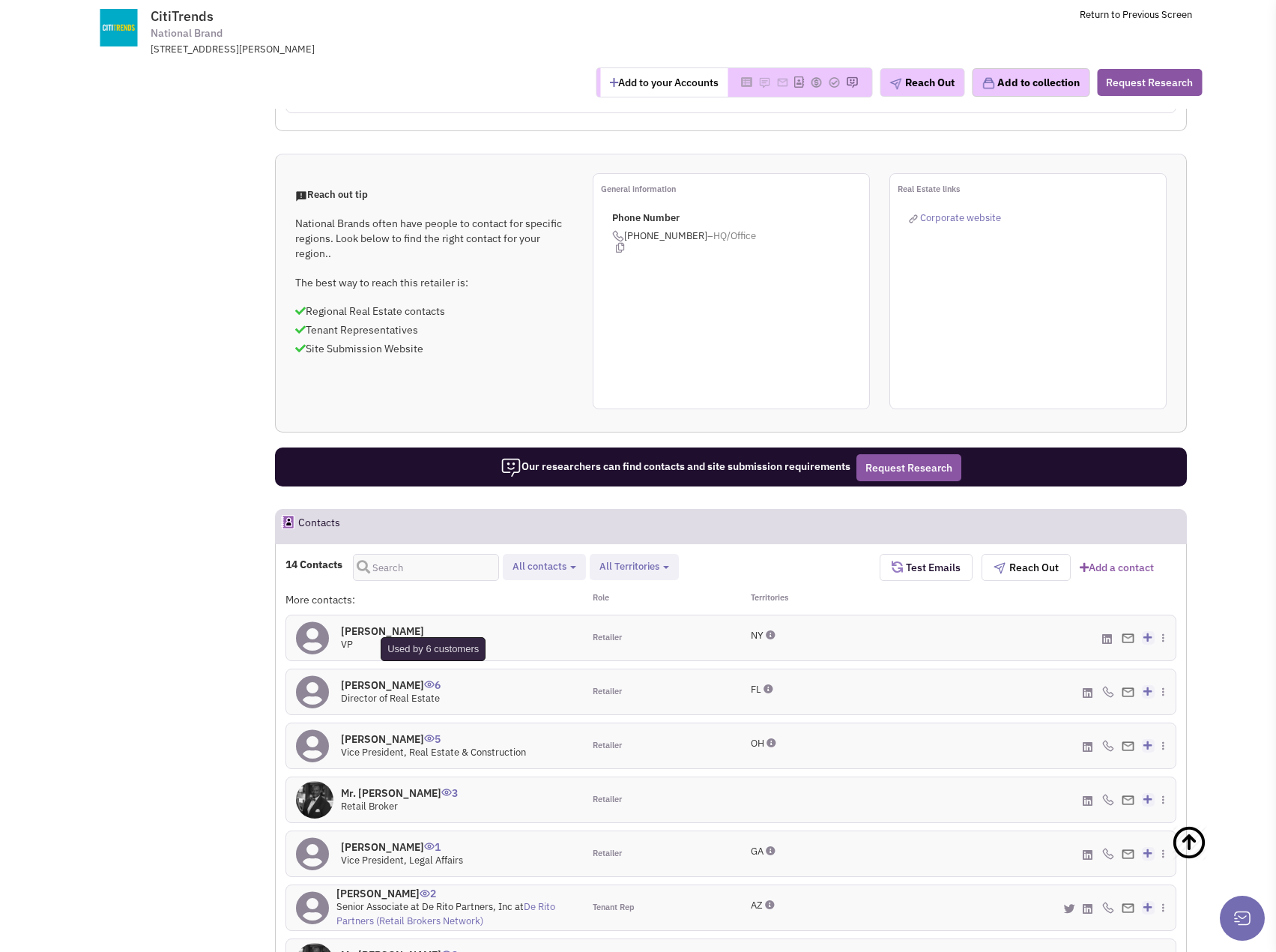
click at [425, 680] on img at bounding box center [429, 684] width 10 height 8
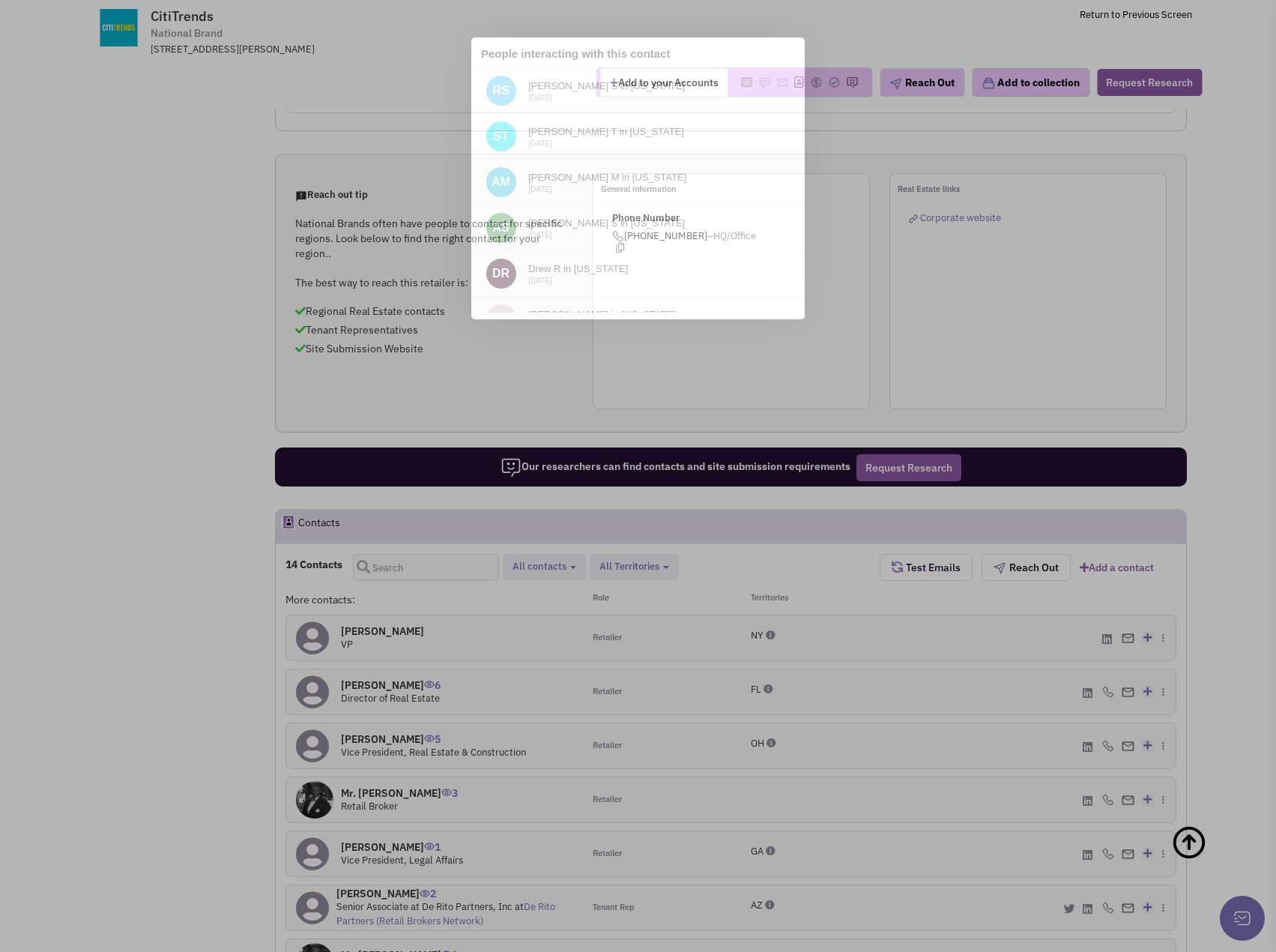
scroll to position [0, 0]
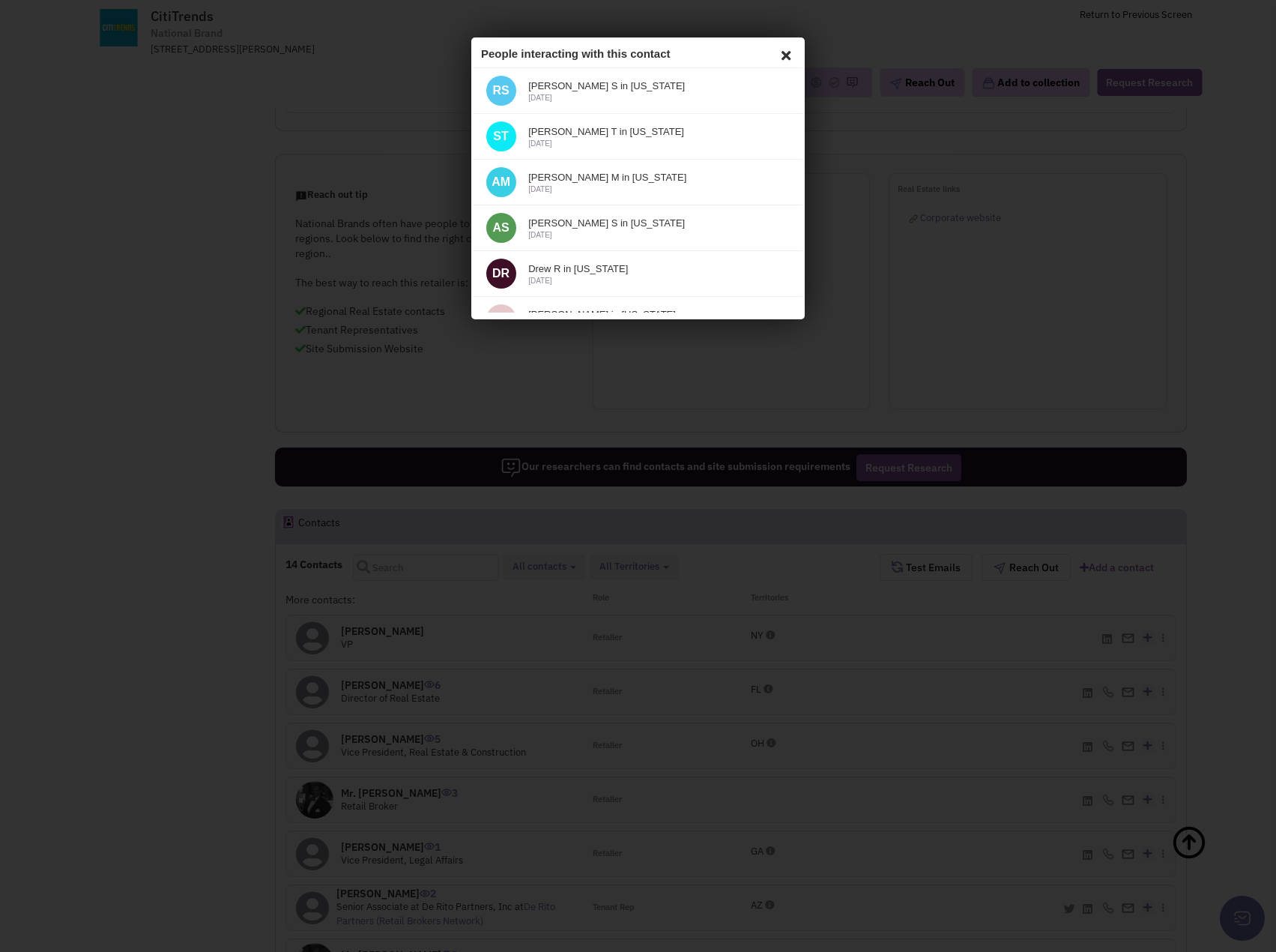
click at [775, 48] on icon at bounding box center [783, 53] width 18 height 23
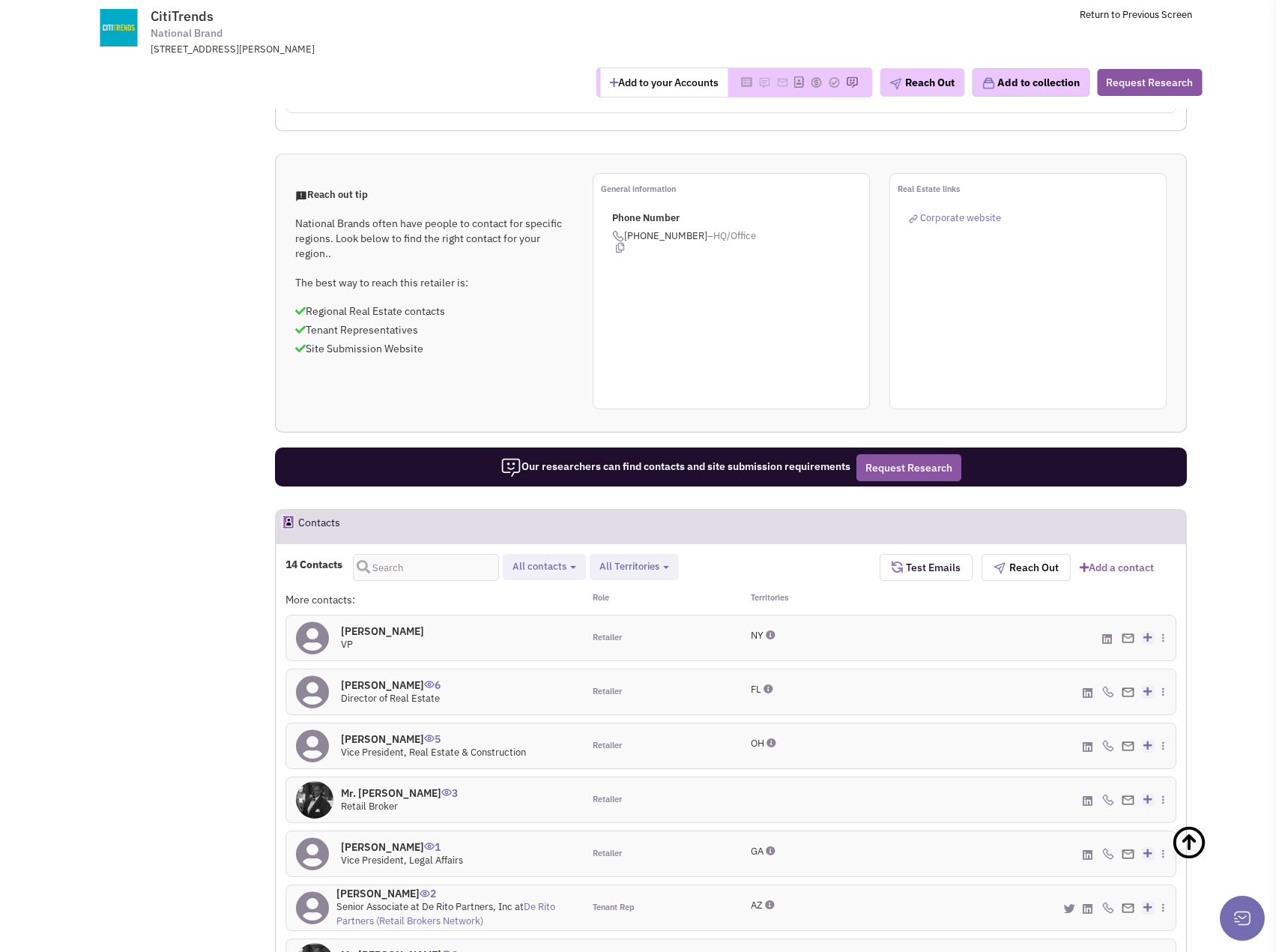
click at [379, 678] on h4 "Simone Cabeza 6" at bounding box center [390, 685] width 99 height 13
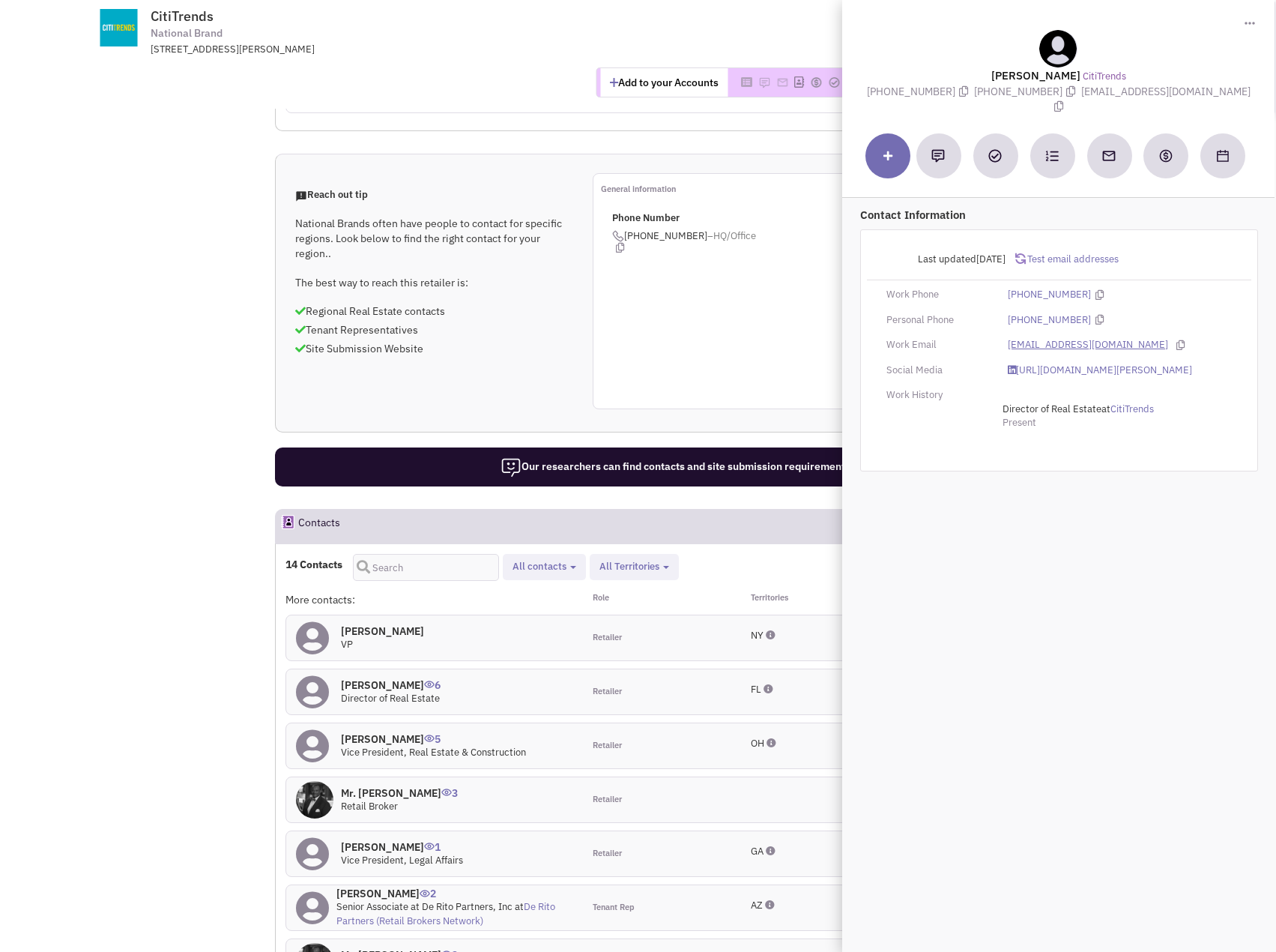
click at [1064, 338] on link "scabeza@cititrends.com" at bounding box center [1087, 345] width 160 height 14
